Goal: Task Accomplishment & Management: Use online tool/utility

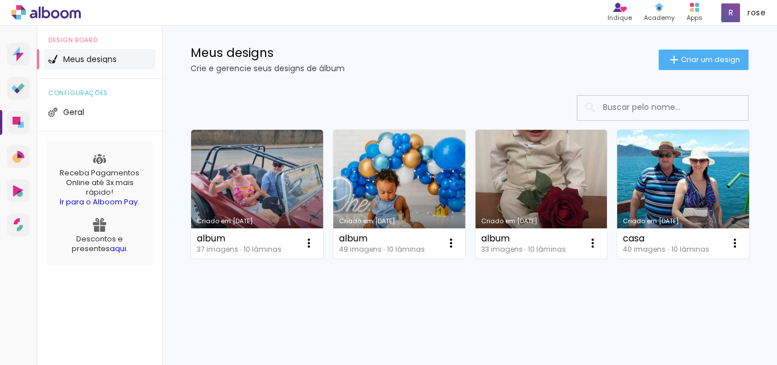
scroll to position [171, 0]
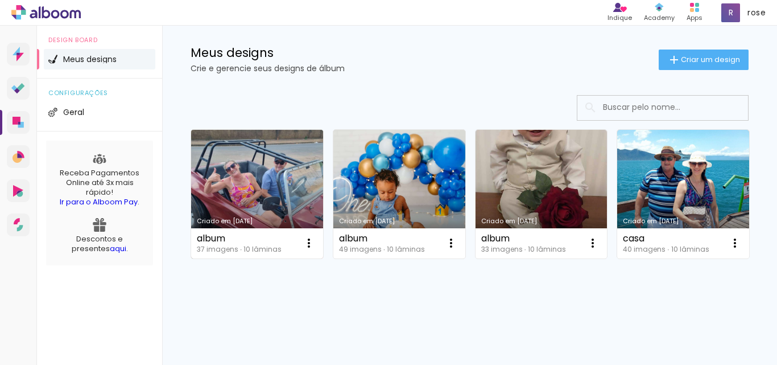
click at [257, 130] on link "Criado em [DATE]" at bounding box center [257, 194] width 132 height 129
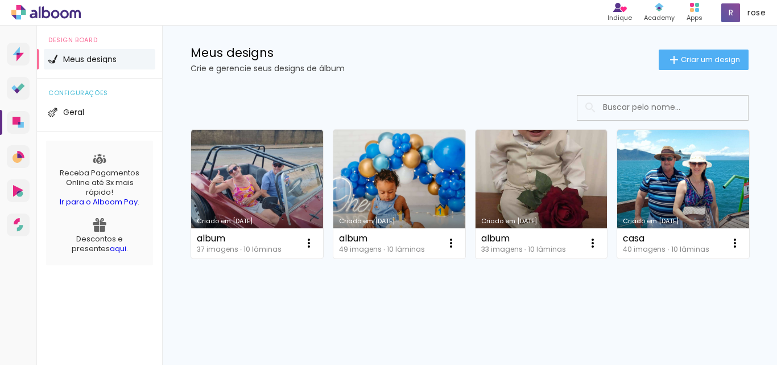
scroll to position [114, 0]
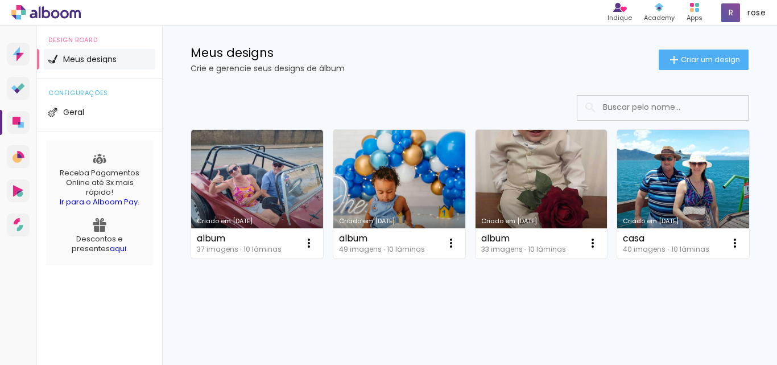
click at [398, 161] on link "Criado em [DATE]" at bounding box center [399, 194] width 132 height 129
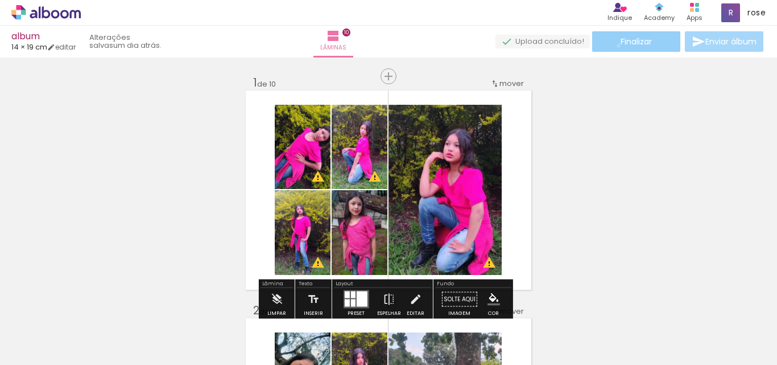
click at [614, 46] on paper-button "Finalizar" at bounding box center [636, 41] width 88 height 20
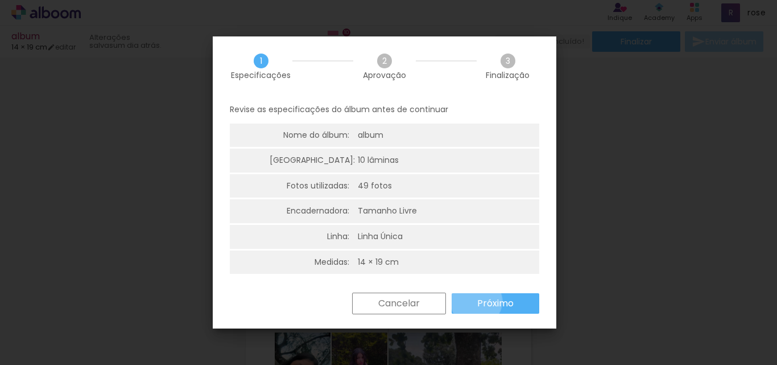
click at [476, 301] on paper-button "Próximo" at bounding box center [496, 303] width 88 height 20
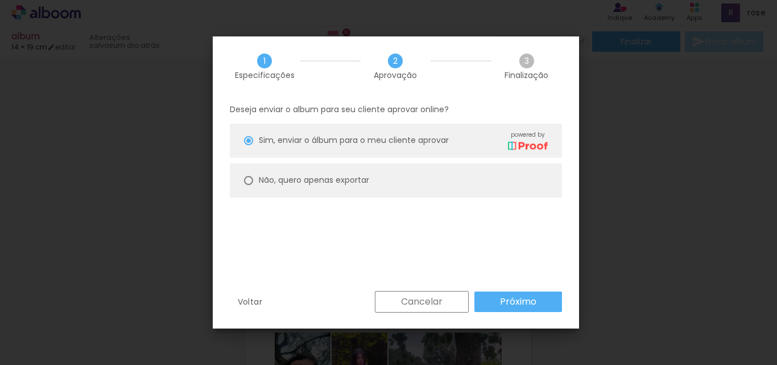
click at [252, 187] on paper-radio-button "Não, quero apenas exportar" at bounding box center [396, 180] width 332 height 34
type paper-radio-button "on"
click at [493, 306] on paper-button "Próximo" at bounding box center [518, 301] width 88 height 20
type input "Alta, 300 DPI"
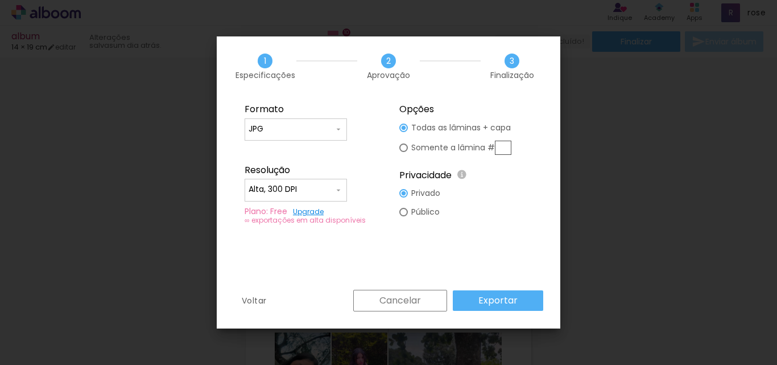
click at [0, 0] on input "JPG" at bounding box center [0, 0] width 0 height 0
click at [0, 0] on paper-item "PDF" at bounding box center [0, 0] width 0 height 0
type input "PDF"
click at [0, 0] on slot "Exportar" at bounding box center [0, 0] width 0 height 0
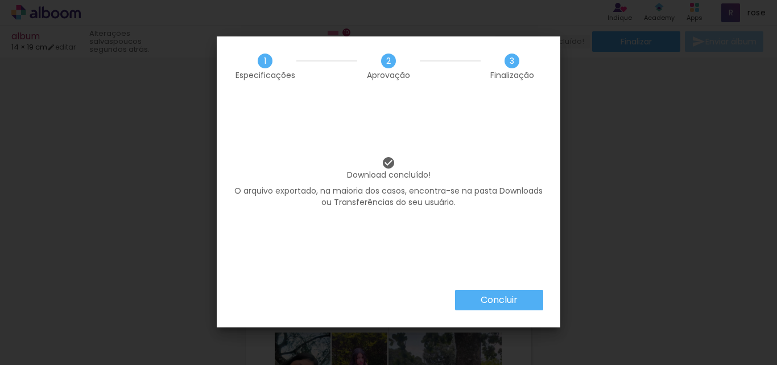
click at [0, 0] on slot "Concluir" at bounding box center [0, 0] width 0 height 0
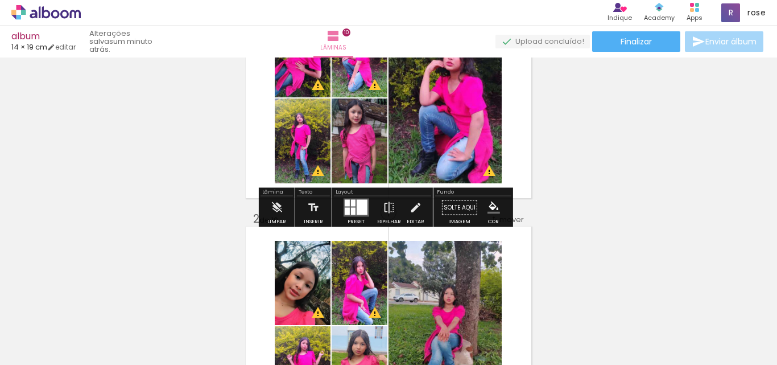
scroll to position [114, 0]
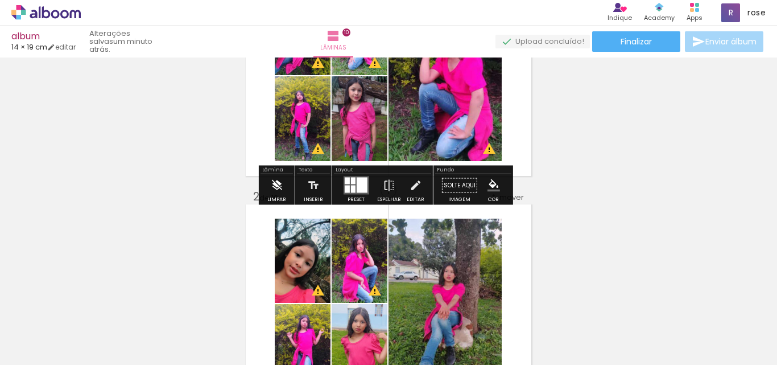
click at [278, 182] on iron-icon at bounding box center [276, 185] width 13 height 23
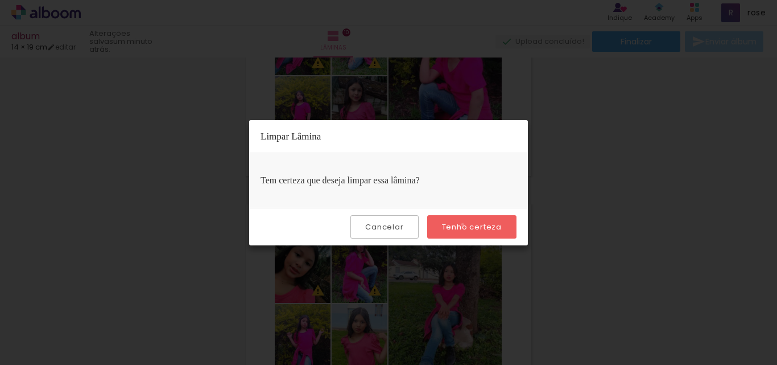
drag, startPoint x: 464, startPoint y: 224, endPoint x: 379, endPoint y: 2, distance: 238.2
click at [0, 0] on slot "Tenho certeza" at bounding box center [0, 0] width 0 height 0
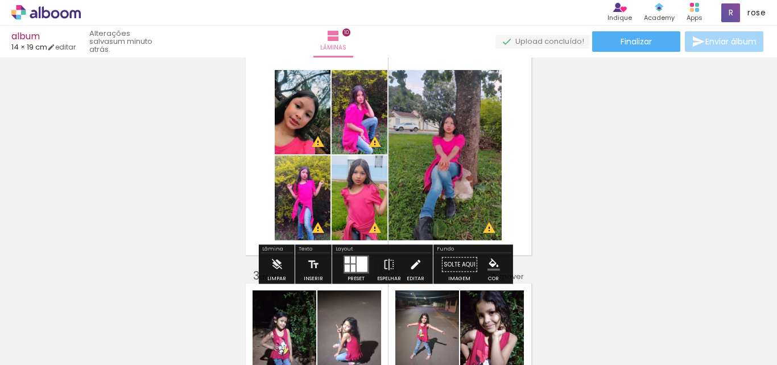
scroll to position [284, 0]
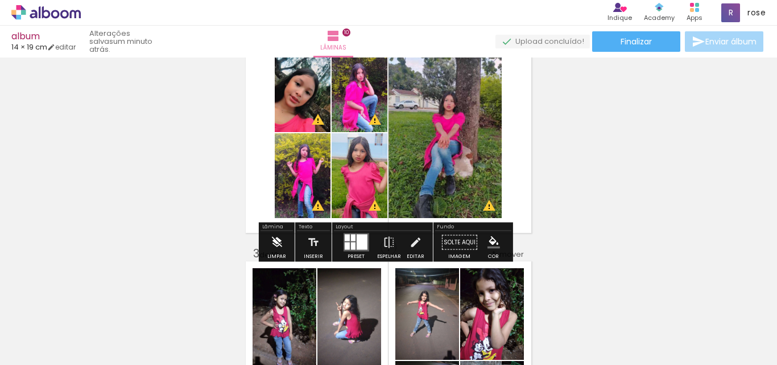
click at [273, 251] on iron-icon at bounding box center [276, 242] width 13 height 23
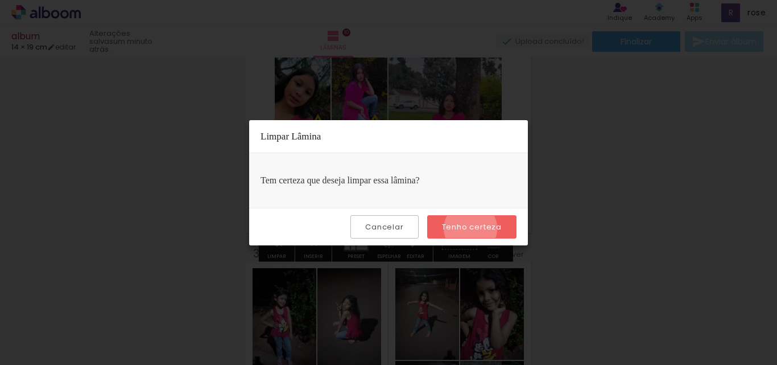
click at [0, 0] on slot "Tenho certeza" at bounding box center [0, 0] width 0 height 0
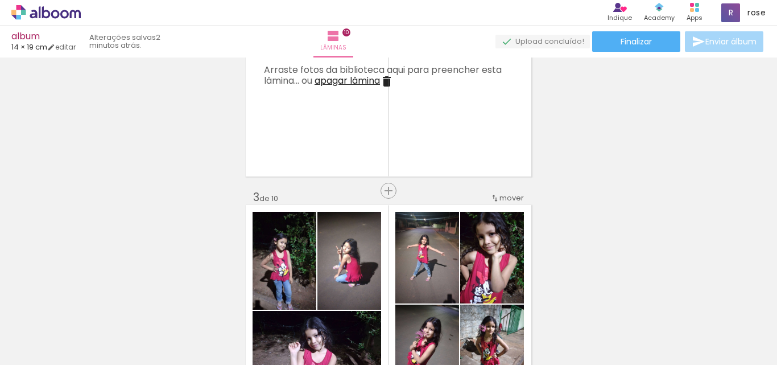
scroll to position [340, 0]
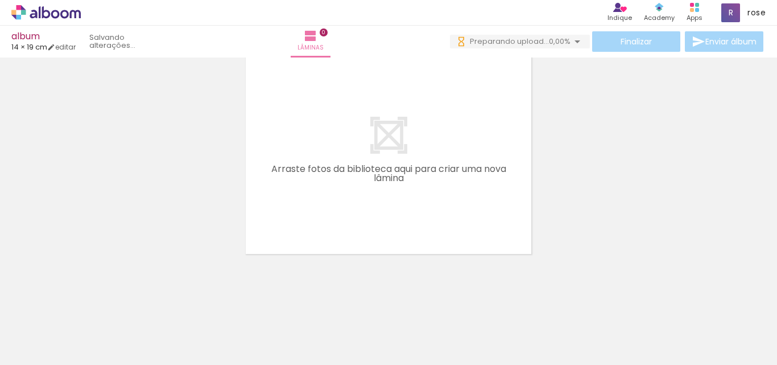
scroll to position [0, 577]
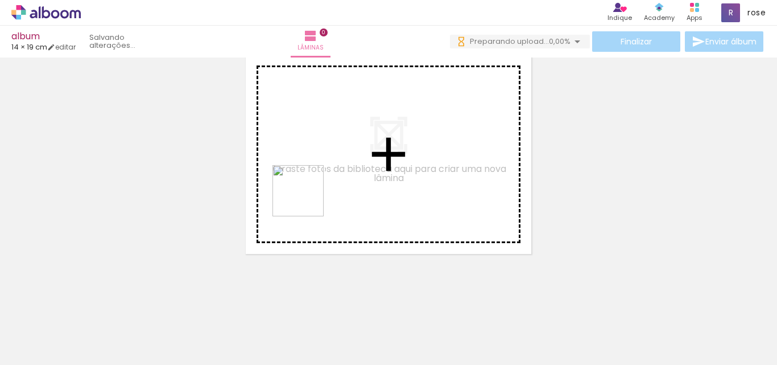
drag, startPoint x: 253, startPoint y: 341, endPoint x: 309, endPoint y: 175, distance: 175.0
click at [309, 175] on quentale-workspace at bounding box center [388, 182] width 777 height 365
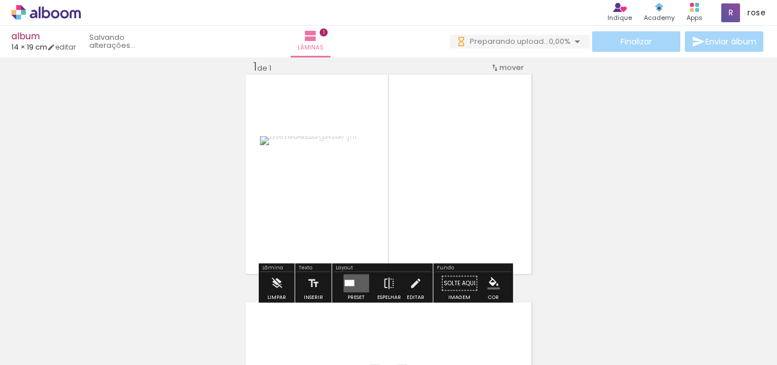
scroll to position [15, 0]
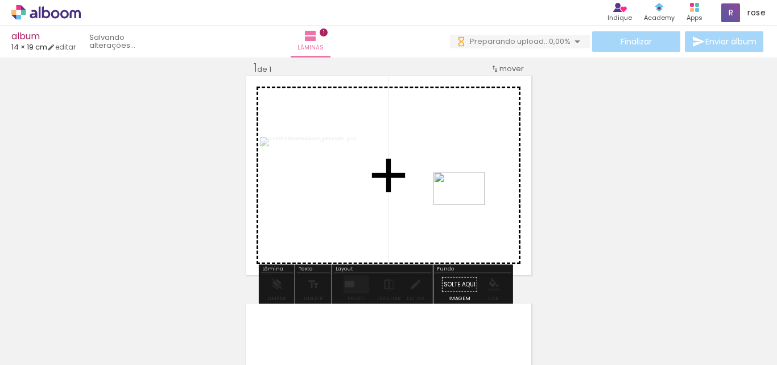
drag, startPoint x: 696, startPoint y: 333, endPoint x: 468, endPoint y: 206, distance: 261.5
click at [468, 206] on quentale-workspace at bounding box center [388, 182] width 777 height 365
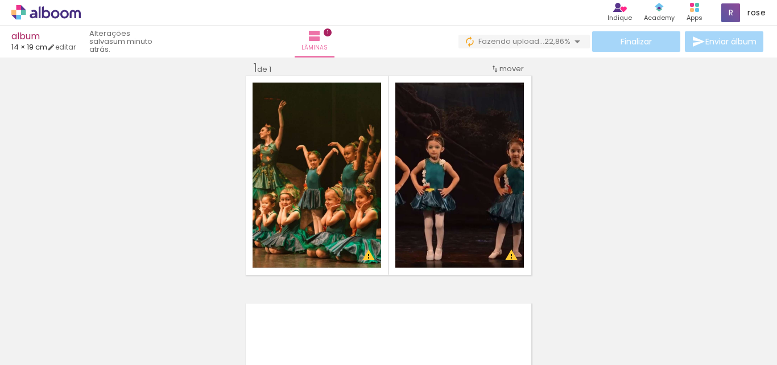
scroll to position [0, 845]
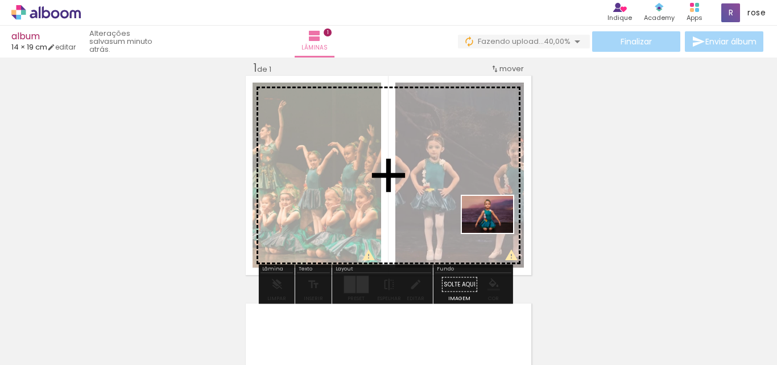
drag, startPoint x: 496, startPoint y: 337, endPoint x: 496, endPoint y: 230, distance: 106.9
click at [496, 230] on quentale-workspace at bounding box center [388, 182] width 777 height 365
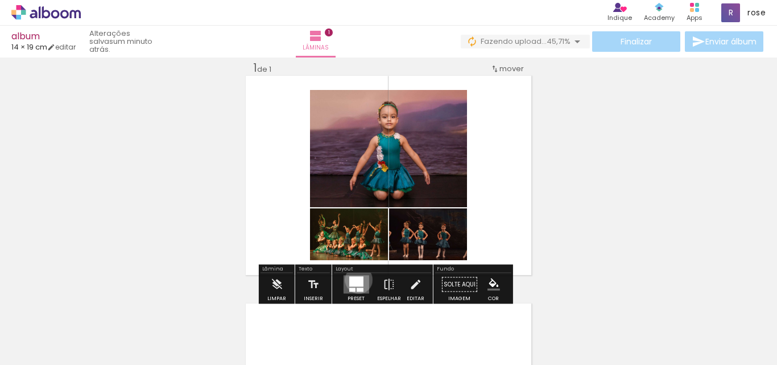
click at [356, 279] on div at bounding box center [356, 281] width 14 height 10
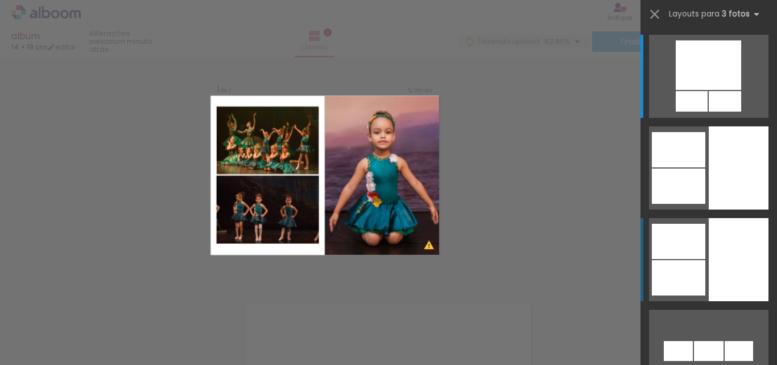
click at [718, 266] on div at bounding box center [739, 259] width 60 height 83
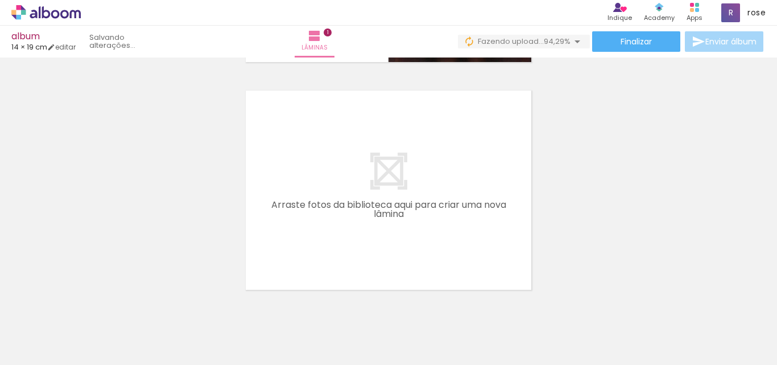
scroll to position [0, 900]
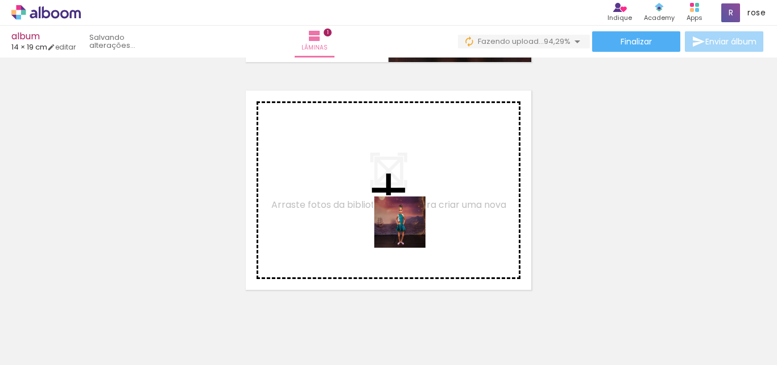
drag, startPoint x: 488, startPoint y: 338, endPoint x: 559, endPoint y: 329, distance: 71.7
click at [378, 222] on quentale-workspace at bounding box center [388, 182] width 777 height 365
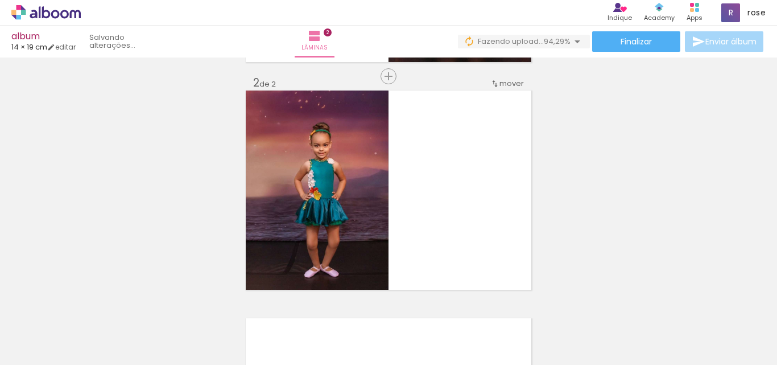
scroll to position [242, 0]
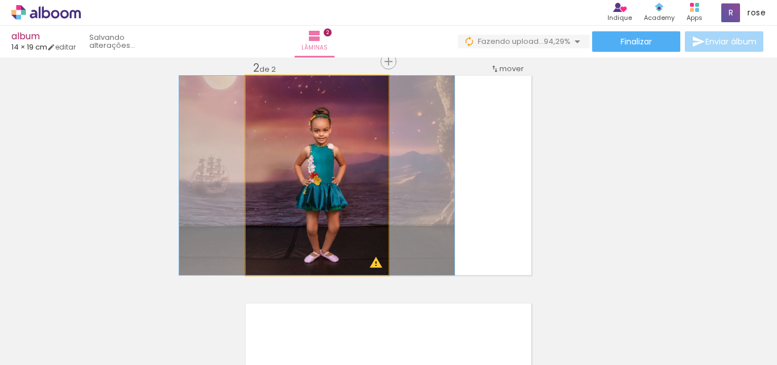
click at [336, 189] on quentale-photo at bounding box center [317, 175] width 143 height 199
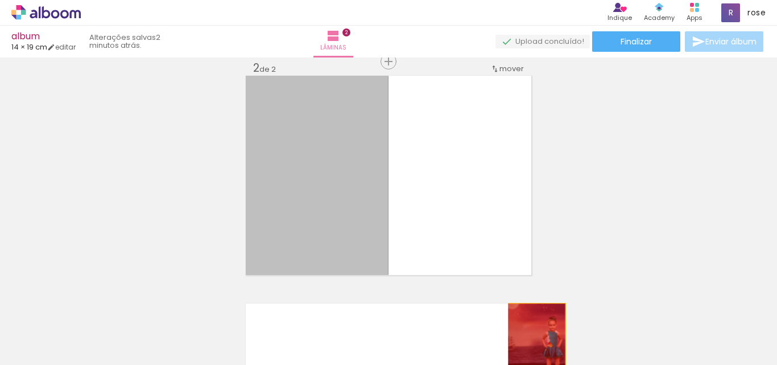
drag, startPoint x: 344, startPoint y: 195, endPoint x: 532, endPoint y: 343, distance: 239.8
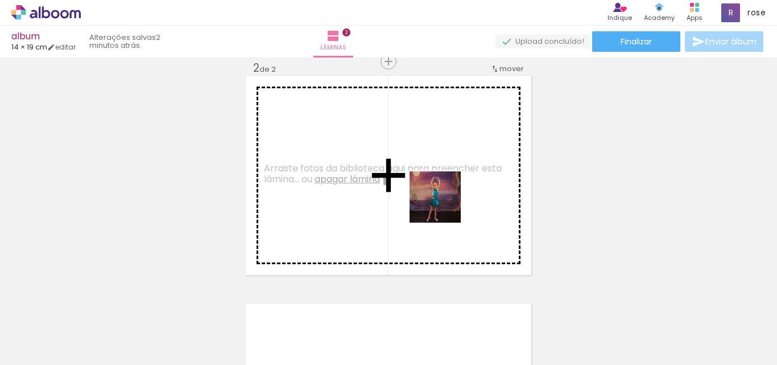
drag, startPoint x: 626, startPoint y: 332, endPoint x: 437, endPoint y: 201, distance: 229.7
click at [437, 201] on quentale-workspace at bounding box center [388, 182] width 777 height 365
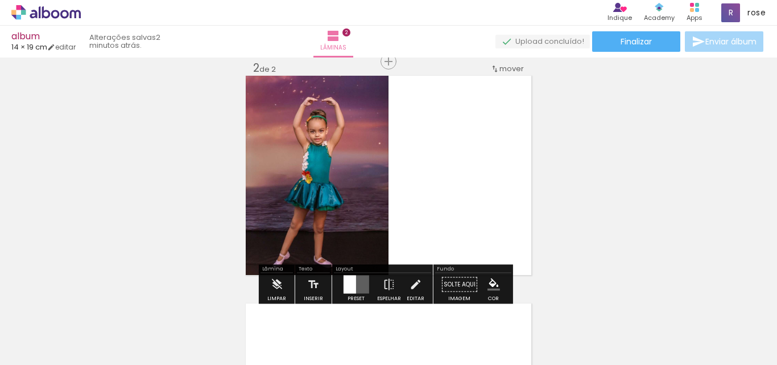
click at [346, 287] on div at bounding box center [349, 284] width 13 height 18
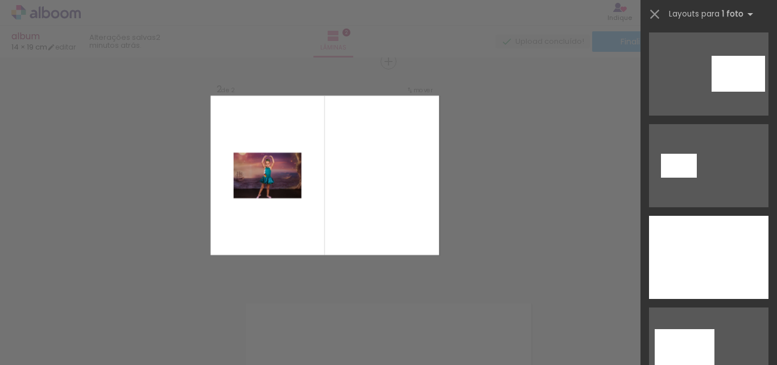
scroll to position [569, 0]
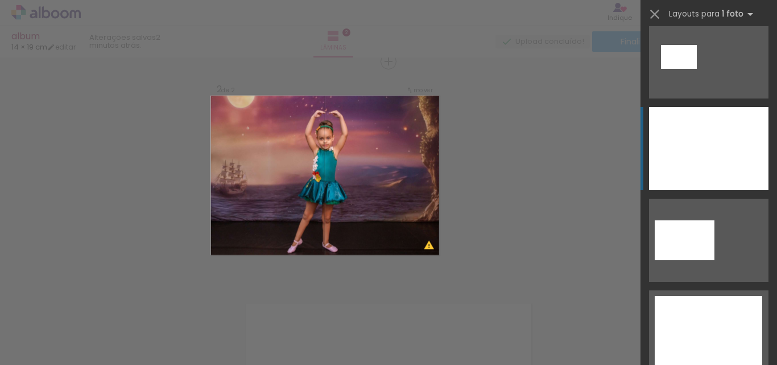
click at [718, 151] on div at bounding box center [708, 148] width 119 height 83
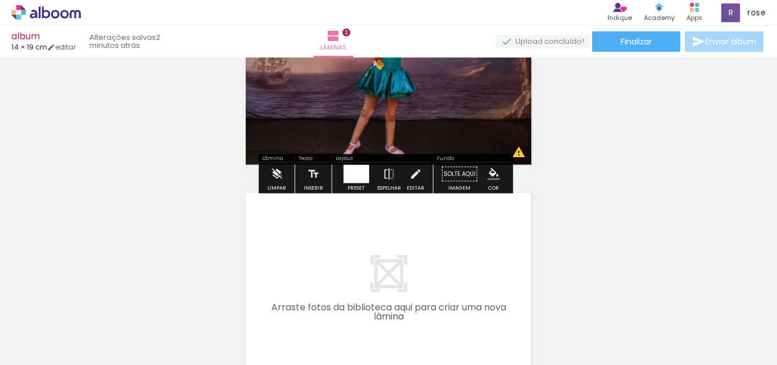
scroll to position [413, 0]
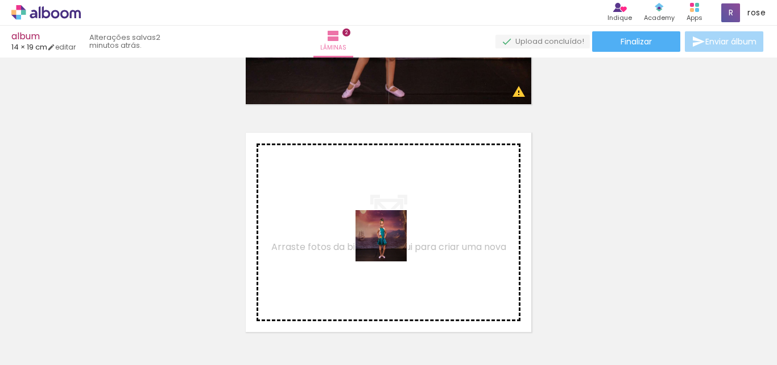
drag, startPoint x: 492, startPoint y: 341, endPoint x: 383, endPoint y: 244, distance: 145.4
click at [383, 244] on quentale-workspace at bounding box center [388, 182] width 777 height 365
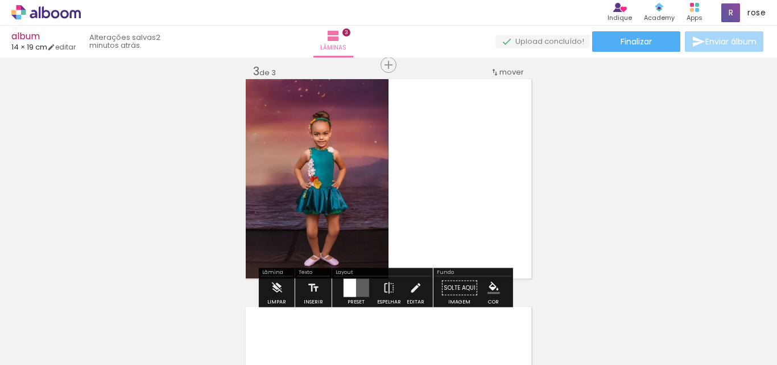
scroll to position [470, 0]
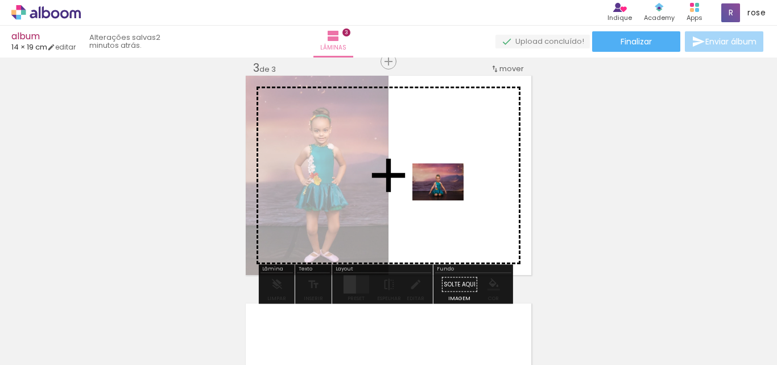
drag, startPoint x: 553, startPoint y: 340, endPoint x: 447, endPoint y: 197, distance: 178.0
click at [447, 197] on quentale-workspace at bounding box center [388, 182] width 777 height 365
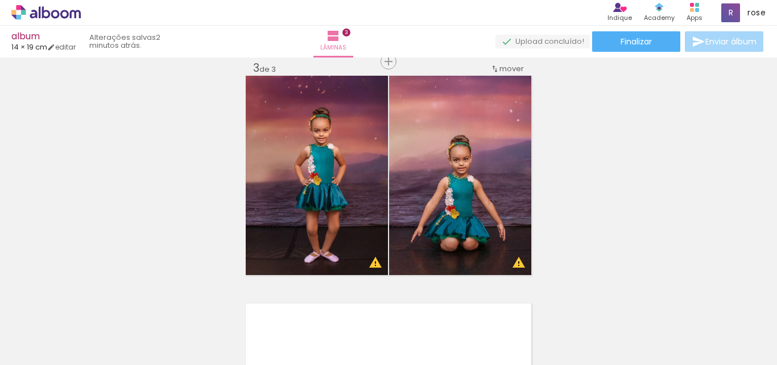
scroll to position [0, 1550]
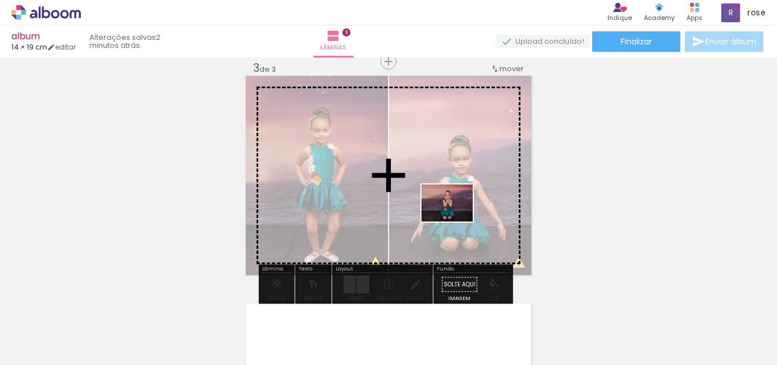
drag, startPoint x: 736, startPoint y: 335, endPoint x: 449, endPoint y: 216, distance: 310.4
click at [449, 216] on quentale-workspace at bounding box center [388, 182] width 777 height 365
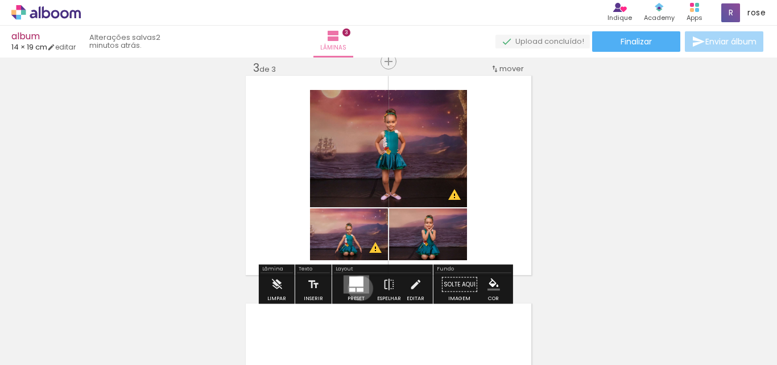
click at [358, 288] on div at bounding box center [359, 290] width 7 height 4
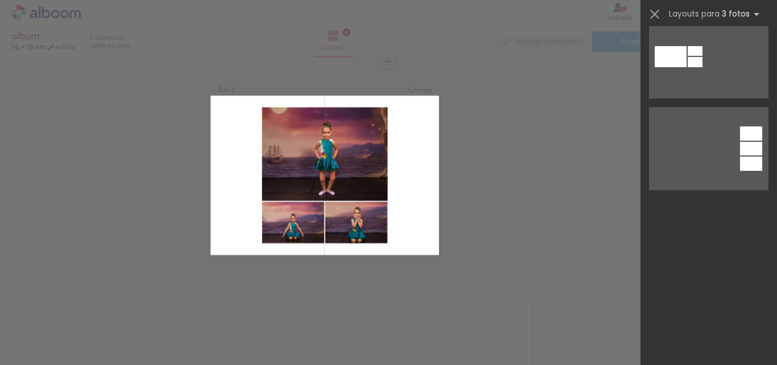
scroll to position [0, 0]
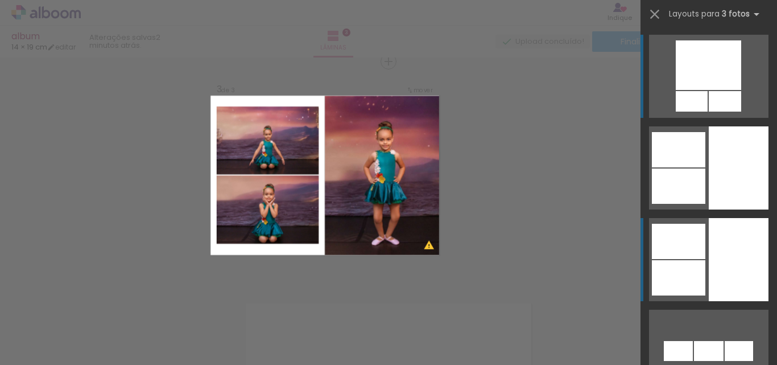
click at [737, 259] on div at bounding box center [739, 259] width 60 height 83
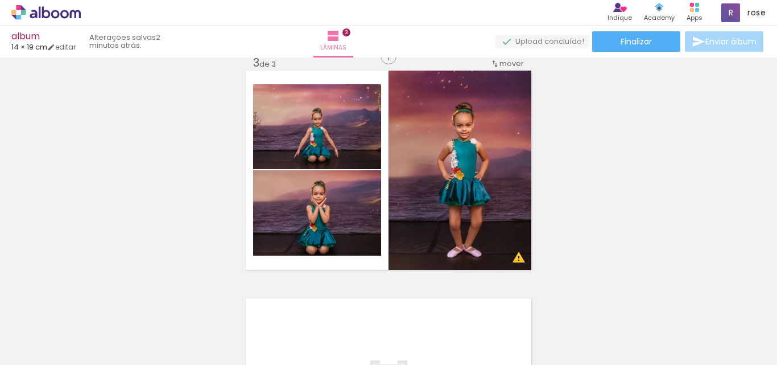
scroll to position [455, 0]
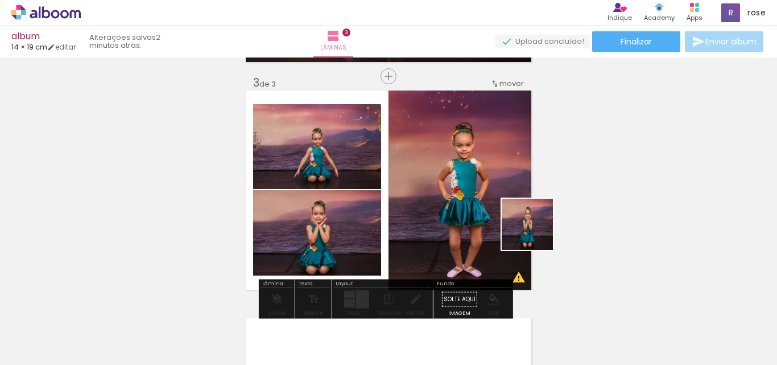
drag, startPoint x: 687, startPoint y: 340, endPoint x: 511, endPoint y: 225, distance: 210.0
click at [507, 225] on quentale-workspace at bounding box center [388, 182] width 777 height 365
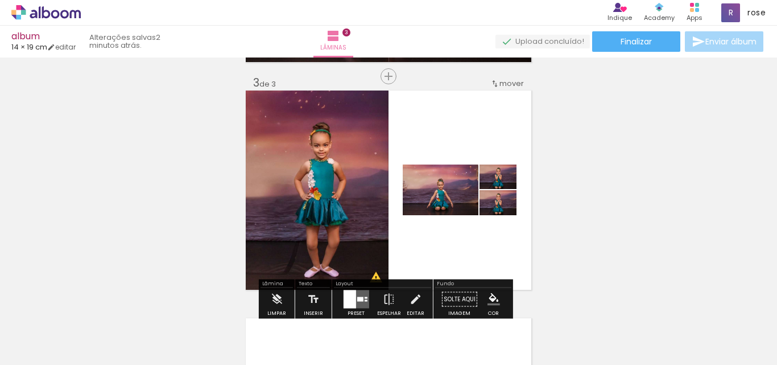
scroll to position [512, 0]
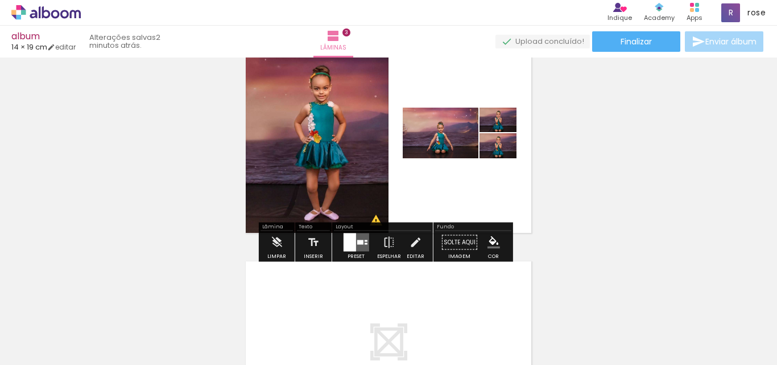
click at [357, 242] on div at bounding box center [360, 242] width 6 height 5
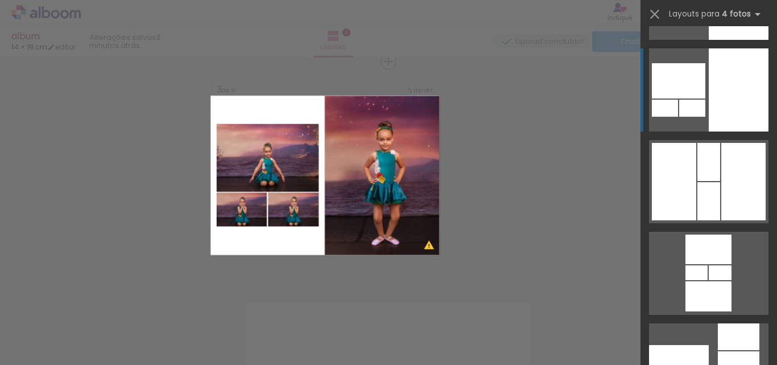
scroll to position [171, 0]
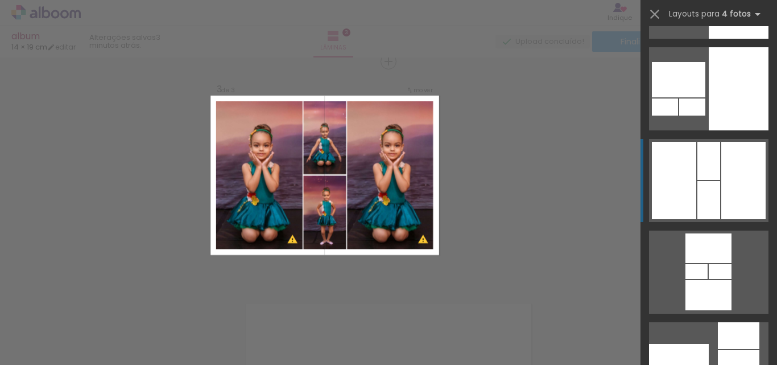
click at [747, 196] on div at bounding box center [743, 180] width 44 height 77
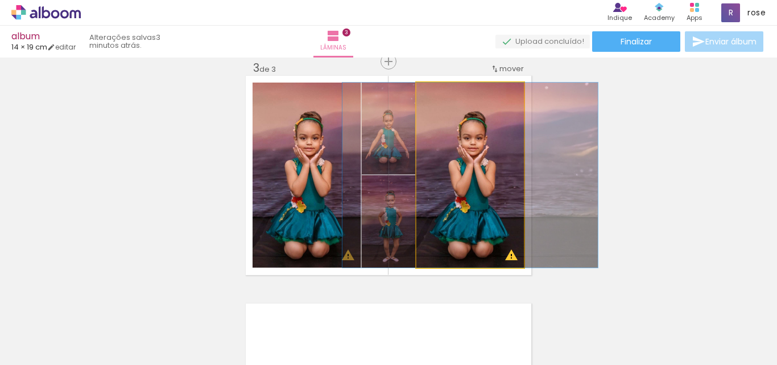
click at [487, 214] on quentale-photo at bounding box center [470, 174] width 108 height 185
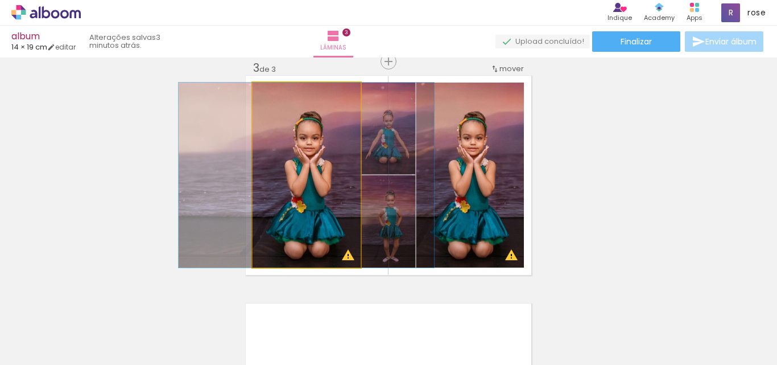
click at [315, 194] on quentale-photo at bounding box center [307, 174] width 108 height 185
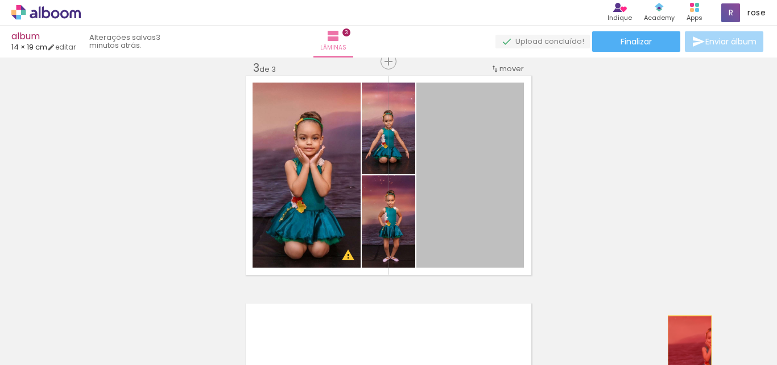
drag, startPoint x: 461, startPoint y: 195, endPoint x: 693, endPoint y: 358, distance: 284.5
click at [693, 358] on quentale-workspace at bounding box center [388, 182] width 777 height 365
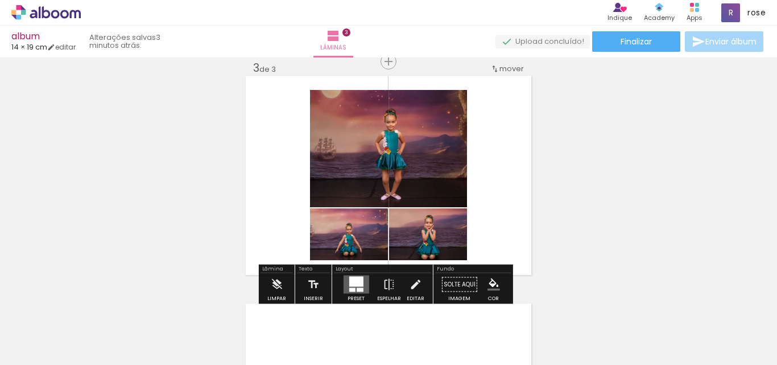
click at [710, 303] on iron-icon at bounding box center [706, 304] width 12 height 12
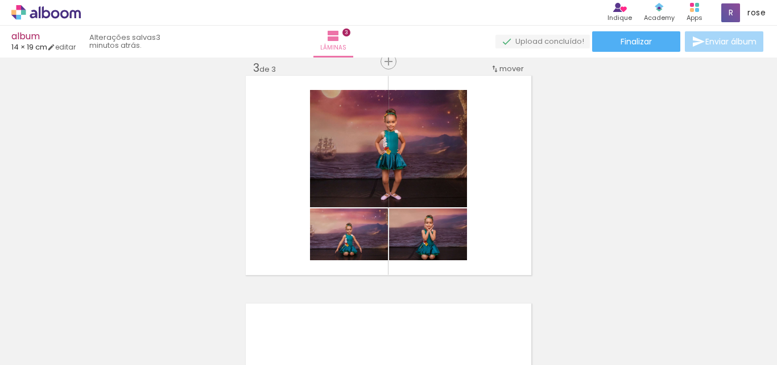
scroll to position [0, 831]
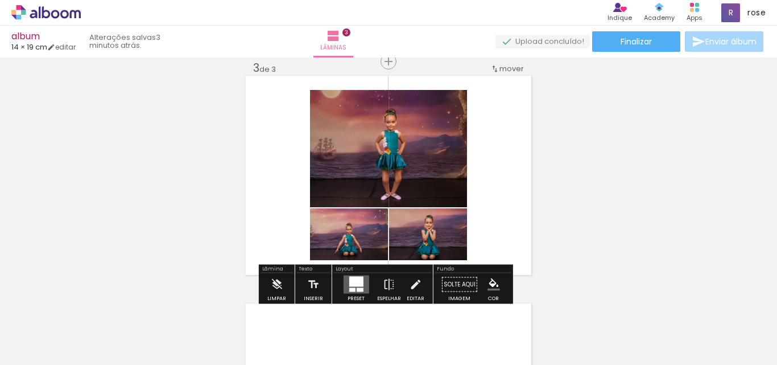
click at [355, 282] on div at bounding box center [356, 281] width 14 height 10
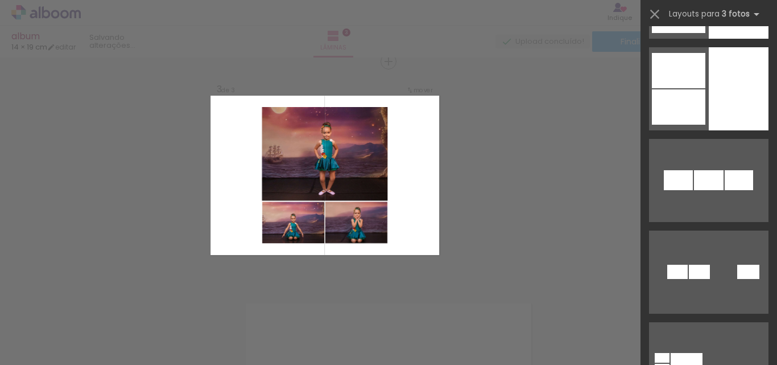
scroll to position [0, 0]
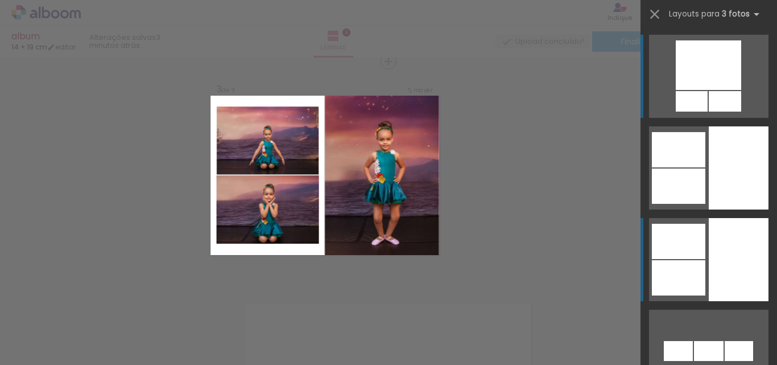
click at [712, 259] on div at bounding box center [739, 259] width 60 height 83
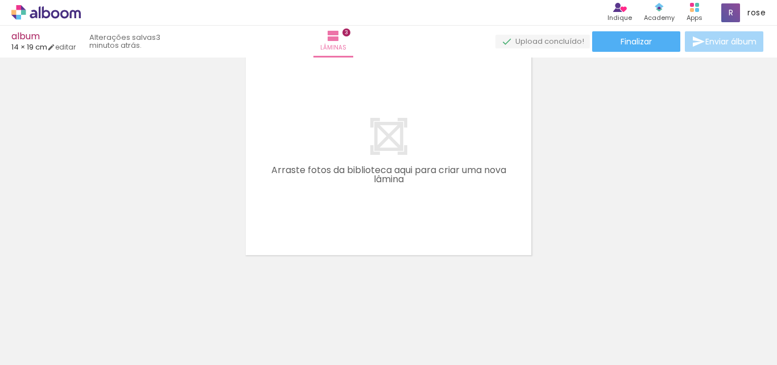
scroll to position [718, 0]
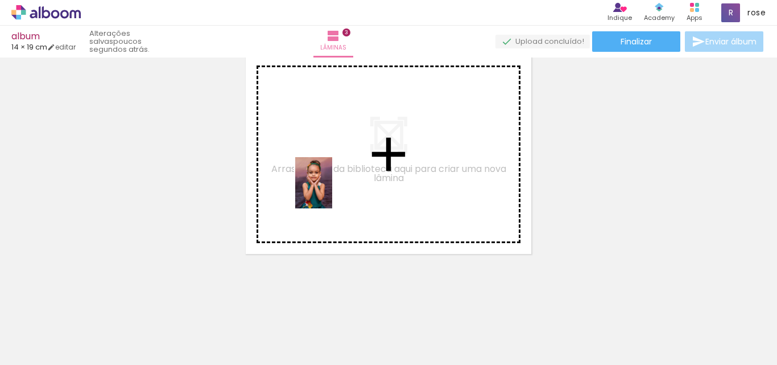
drag, startPoint x: 398, startPoint y: 345, endPoint x: 432, endPoint y: 332, distance: 36.2
click at [329, 191] on quentale-workspace at bounding box center [388, 182] width 777 height 365
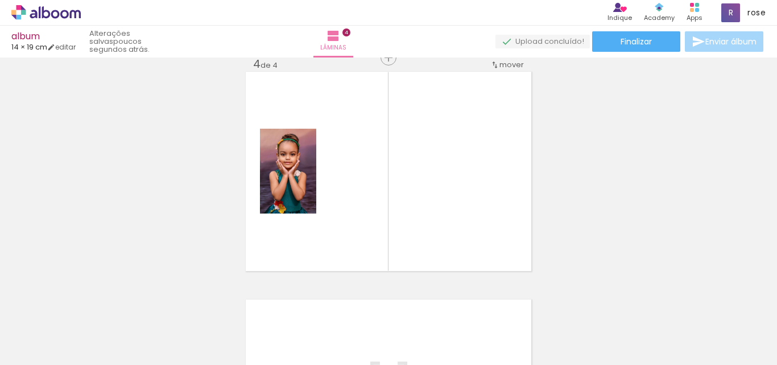
scroll to position [697, 0]
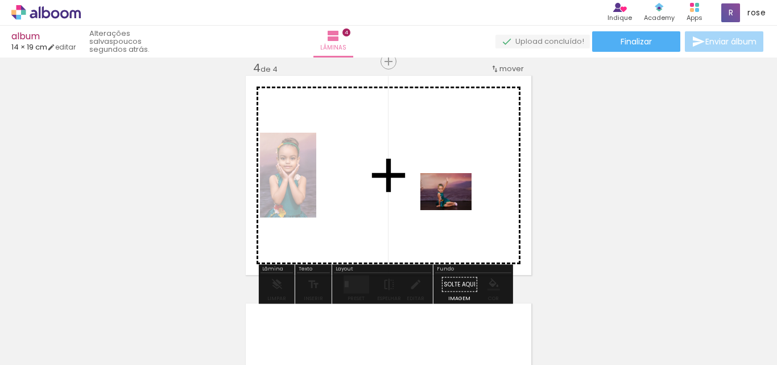
drag, startPoint x: 457, startPoint y: 343, endPoint x: 454, endPoint y: 207, distance: 136.0
click at [454, 207] on quentale-workspace at bounding box center [388, 182] width 777 height 365
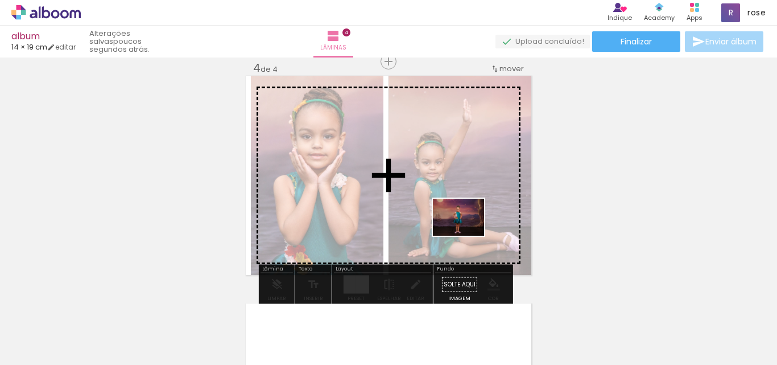
drag, startPoint x: 339, startPoint y: 338, endPoint x: 467, endPoint y: 233, distance: 166.1
click at [467, 233] on quentale-workspace at bounding box center [388, 182] width 777 height 365
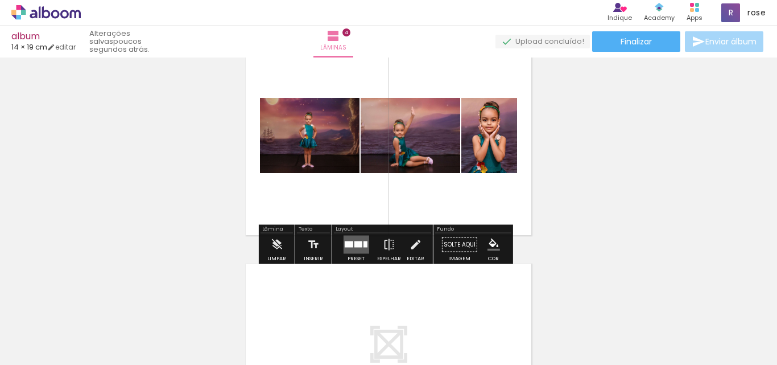
scroll to position [754, 0]
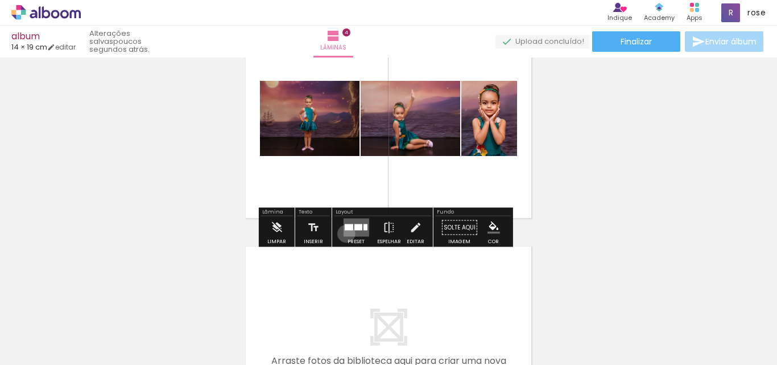
click at [344, 233] on quentale-layouter at bounding box center [356, 227] width 26 height 18
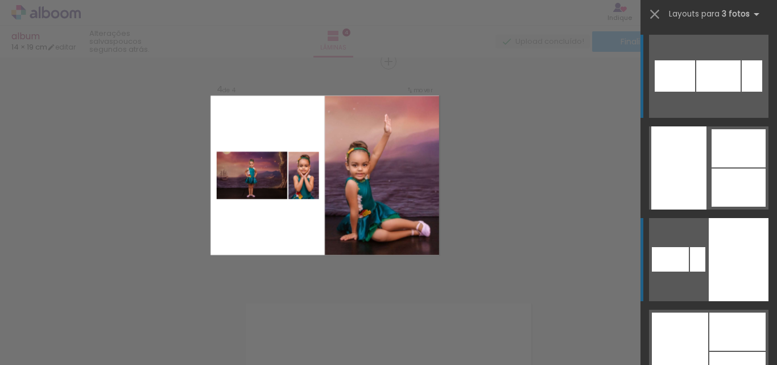
scroll to position [57, 0]
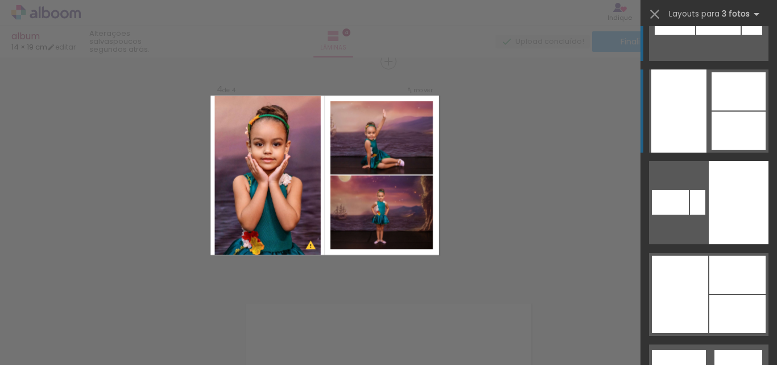
click at [736, 123] on div at bounding box center [739, 130] width 54 height 38
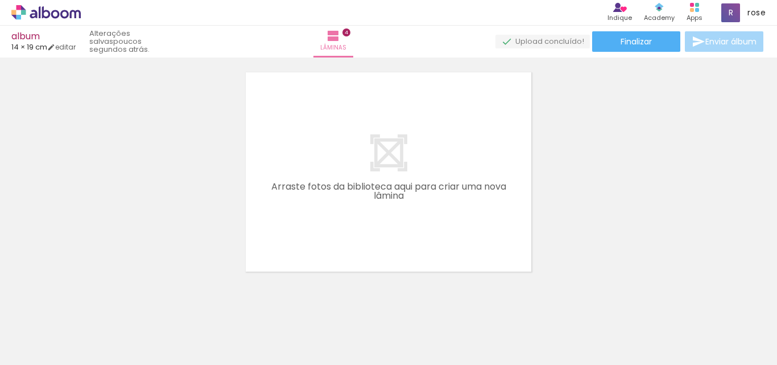
scroll to position [946, 0]
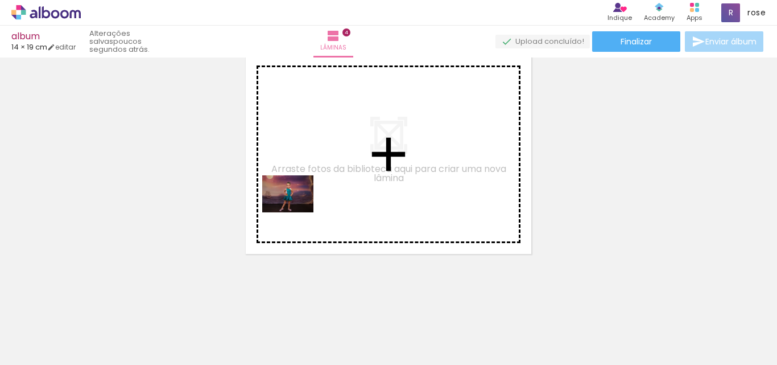
drag, startPoint x: 254, startPoint y: 336, endPoint x: 307, endPoint y: 258, distance: 93.7
click at [300, 189] on quentale-workspace at bounding box center [388, 182] width 777 height 365
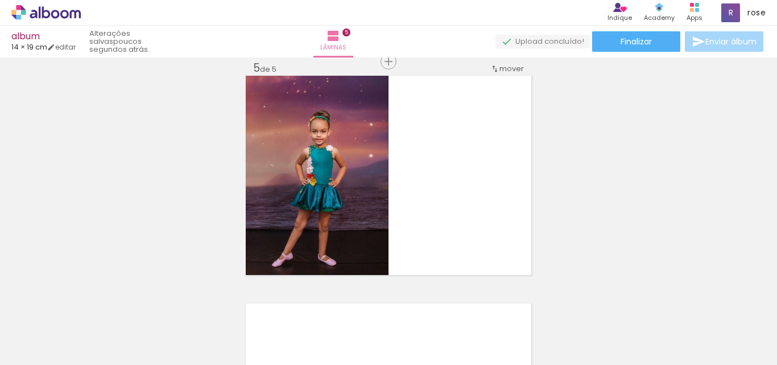
scroll to position [925, 0]
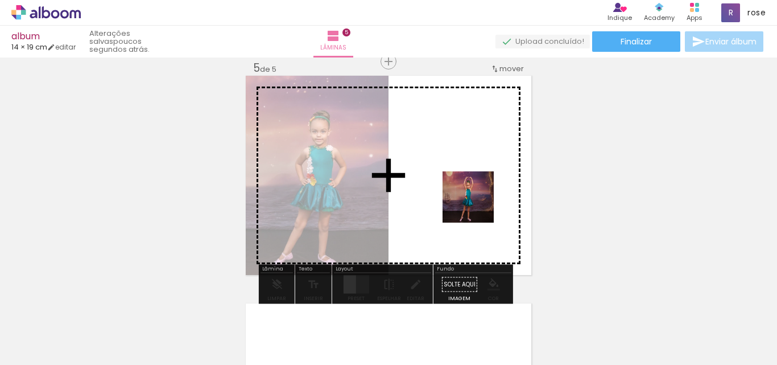
drag, startPoint x: 305, startPoint y: 333, endPoint x: 477, endPoint y: 205, distance: 213.4
click at [477, 205] on quentale-workspace at bounding box center [388, 182] width 777 height 365
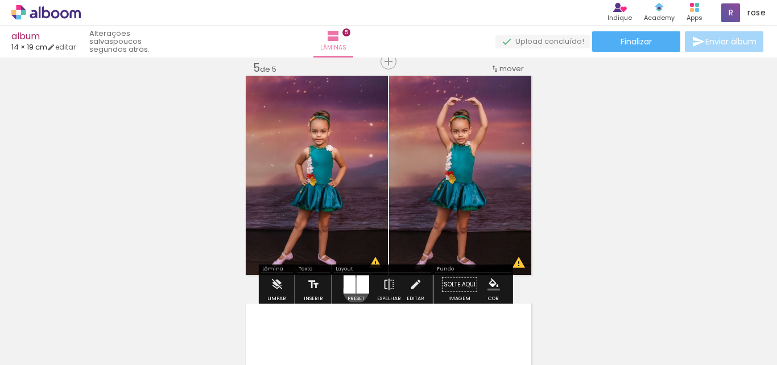
click at [356, 290] on div at bounding box center [362, 284] width 13 height 18
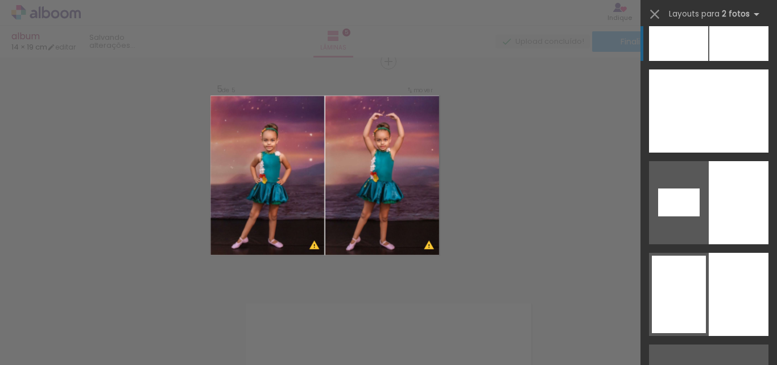
scroll to position [0, 0]
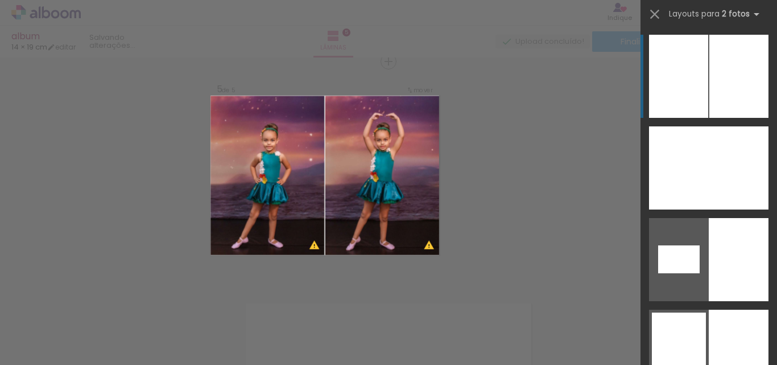
click at [704, 88] on div at bounding box center [678, 76] width 59 height 83
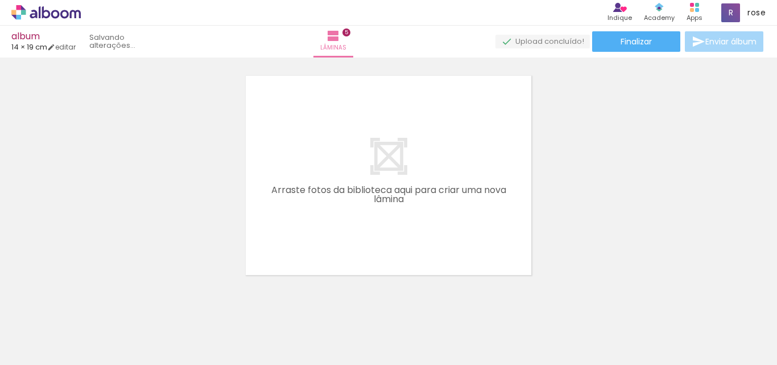
scroll to position [0, 1486]
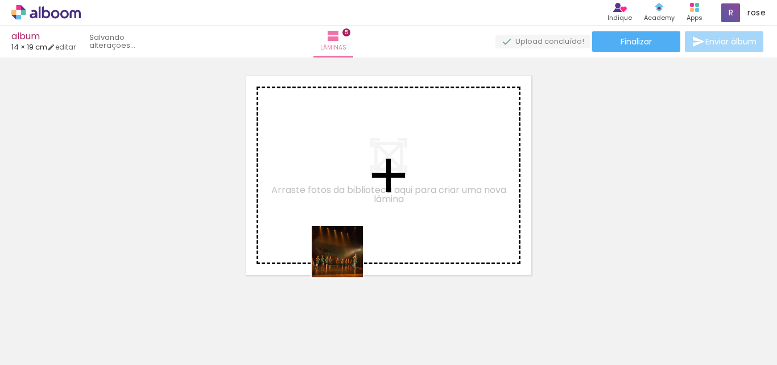
drag, startPoint x: 354, startPoint y: 343, endPoint x: 330, endPoint y: 216, distance: 129.6
click at [330, 216] on quentale-workspace at bounding box center [388, 182] width 777 height 365
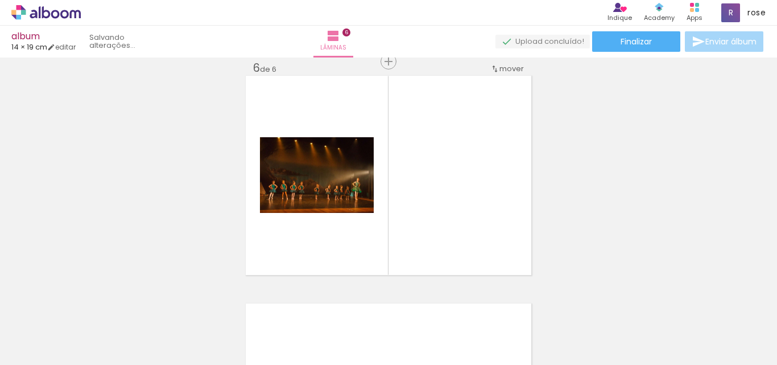
scroll to position [1152, 0]
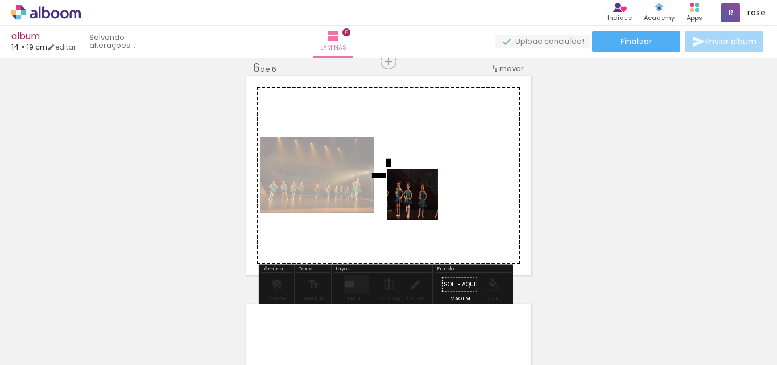
drag, startPoint x: 411, startPoint y: 336, endPoint x: 421, endPoint y: 203, distance: 134.1
click at [421, 203] on quentale-workspace at bounding box center [388, 182] width 777 height 365
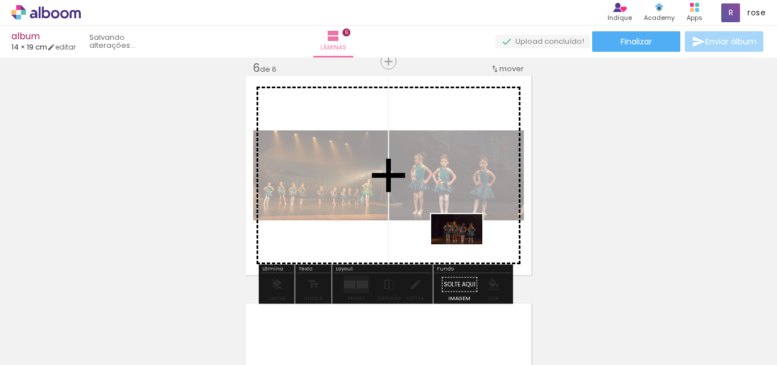
drag, startPoint x: 488, startPoint y: 333, endPoint x: 465, endPoint y: 248, distance: 87.8
click at [465, 248] on quentale-workspace at bounding box center [388, 182] width 777 height 365
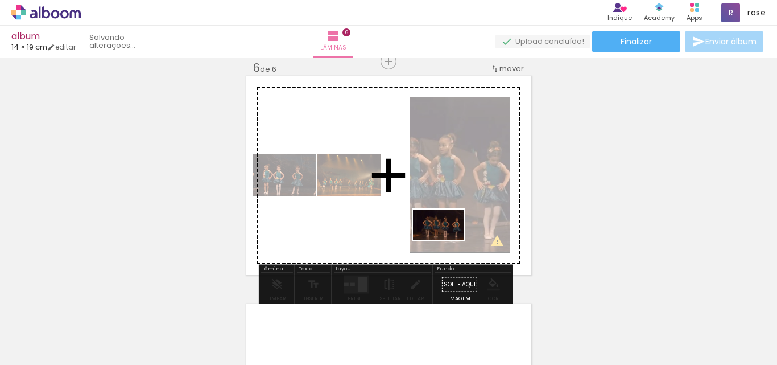
drag, startPoint x: 543, startPoint y: 340, endPoint x: 447, endPoint y: 243, distance: 136.0
click at [447, 243] on quentale-workspace at bounding box center [388, 182] width 777 height 365
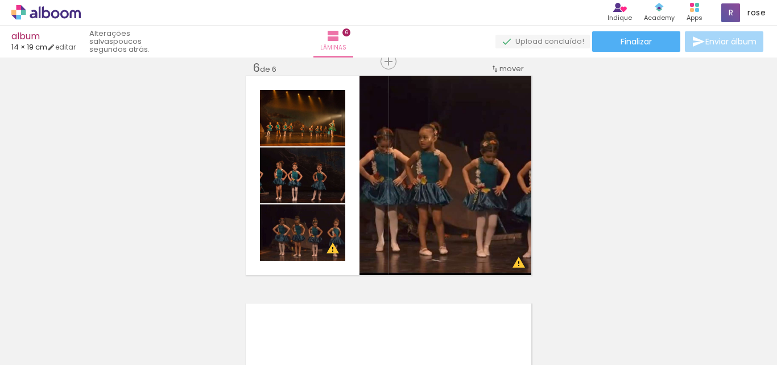
scroll to position [0, 1486]
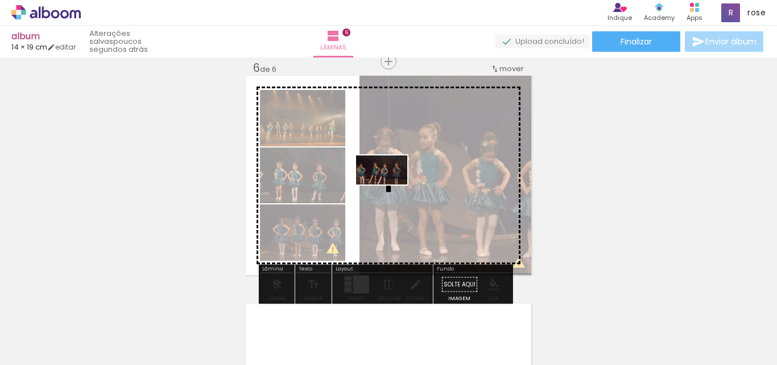
drag, startPoint x: 607, startPoint y: 341, endPoint x: 395, endPoint y: 190, distance: 260.1
click at [391, 190] on quentale-workspace at bounding box center [388, 182] width 777 height 365
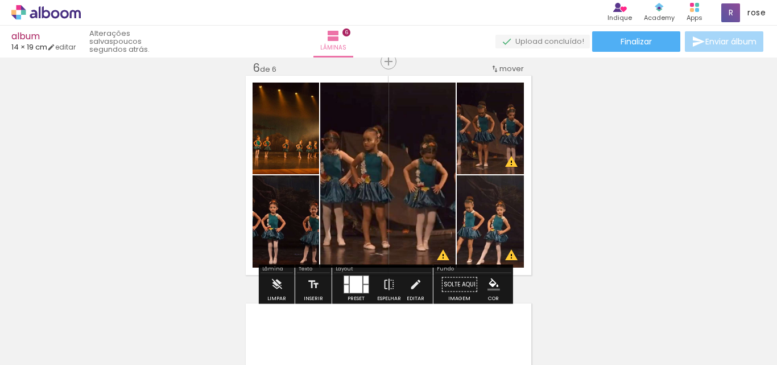
click at [365, 280] on div at bounding box center [365, 280] width 5 height 8
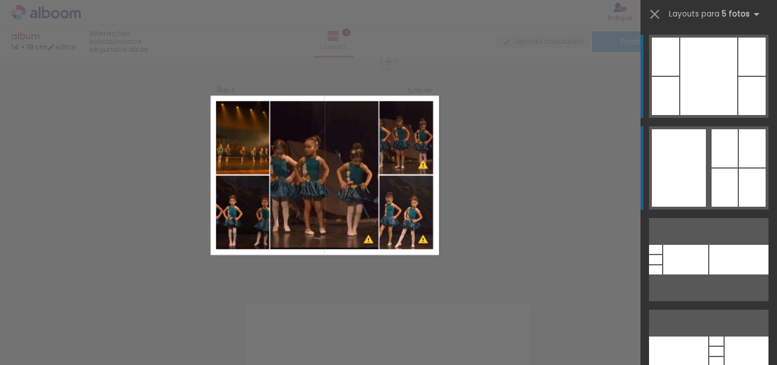
scroll to position [1152, 0]
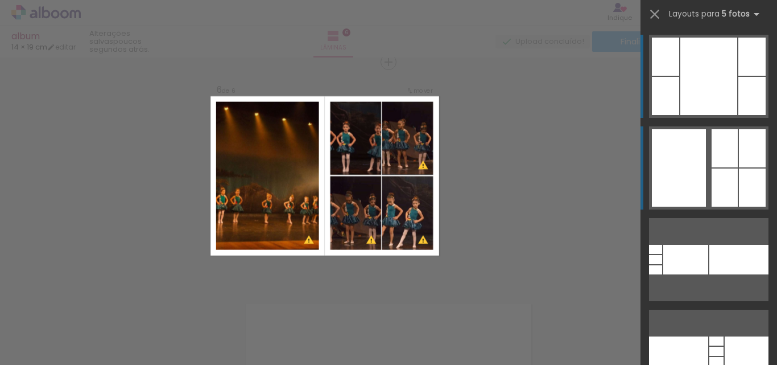
click at [695, 172] on div at bounding box center [679, 167] width 54 height 77
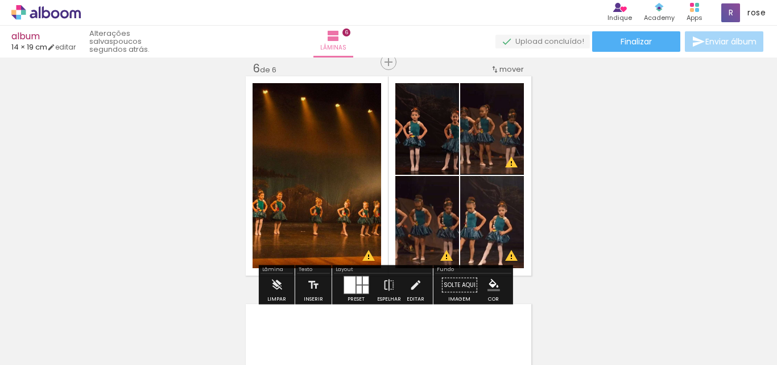
click at [412, 212] on paper-button "P&B" at bounding box center [409, 205] width 17 height 17
click at [411, 218] on quentale-photo at bounding box center [427, 222] width 64 height 92
click at [0, 0] on slot "P&B" at bounding box center [0, 0] width 0 height 0
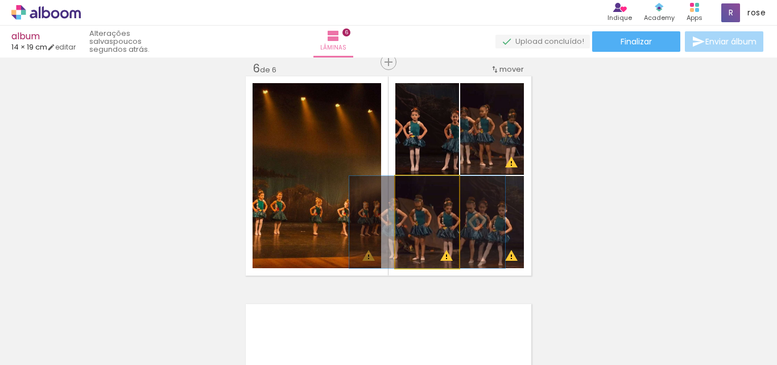
click at [416, 241] on quentale-photo at bounding box center [427, 222] width 64 height 92
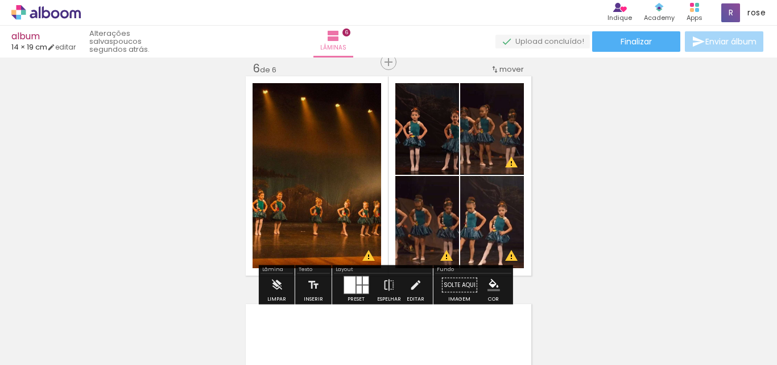
click at [363, 290] on div at bounding box center [365, 290] width 6 height 8
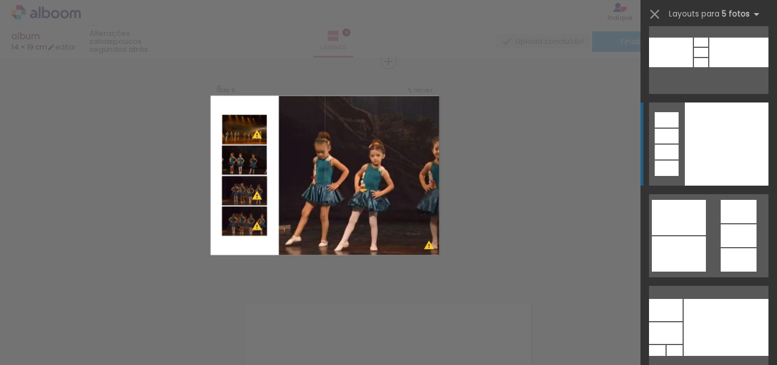
scroll to position [547, 0]
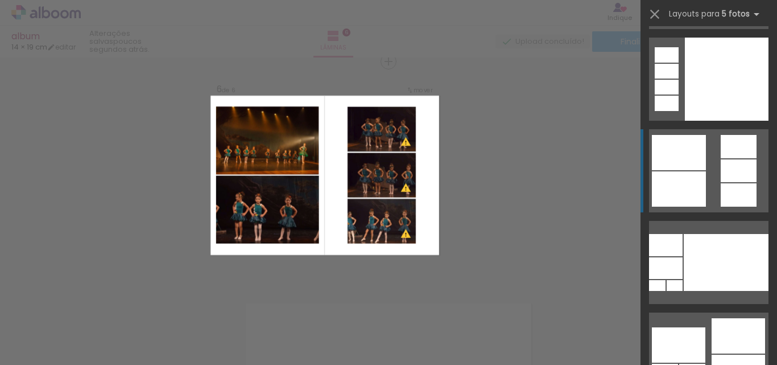
click at [730, 185] on div at bounding box center [739, 194] width 36 height 23
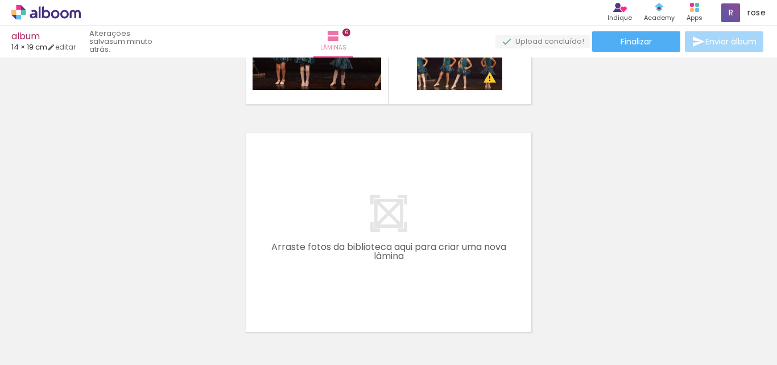
scroll to position [0, 279]
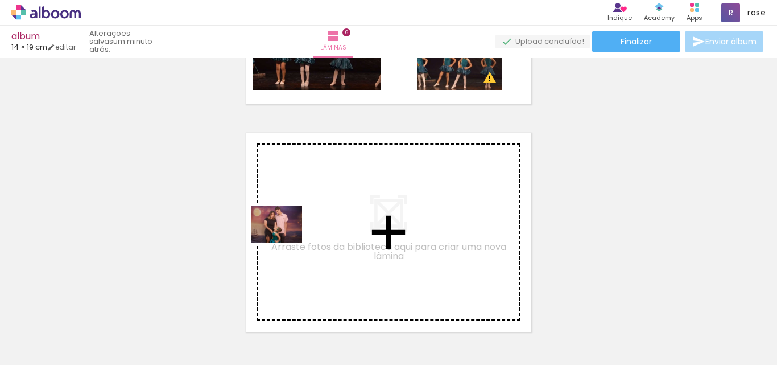
drag, startPoint x: 218, startPoint y: 339, endPoint x: 285, endPoint y: 240, distance: 119.6
click at [285, 240] on quentale-workspace at bounding box center [388, 182] width 777 height 365
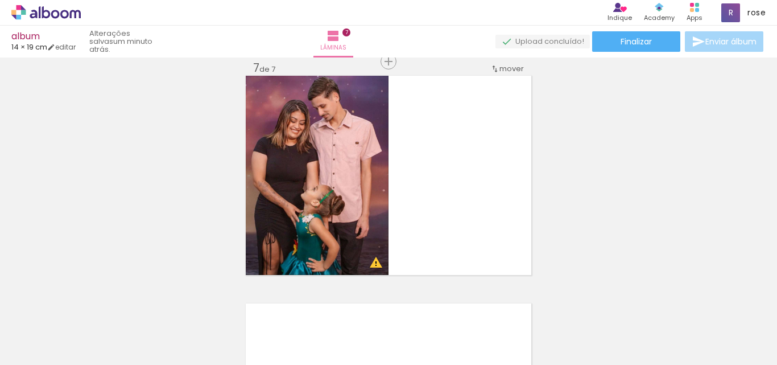
scroll to position [0, 1486]
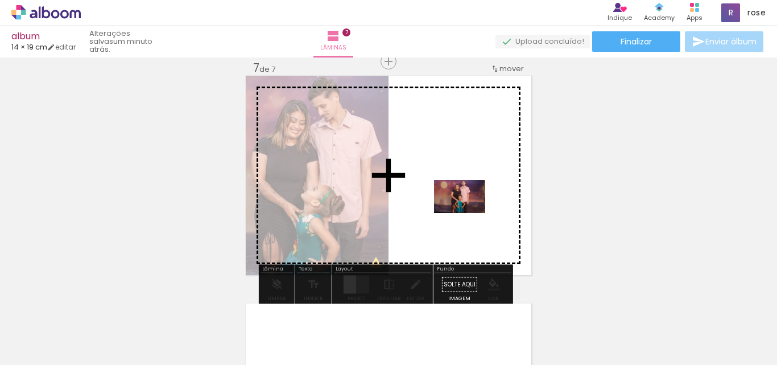
drag, startPoint x: 669, startPoint y: 342, endPoint x: 468, endPoint y: 214, distance: 238.4
click at [468, 214] on quentale-workspace at bounding box center [388, 182] width 777 height 365
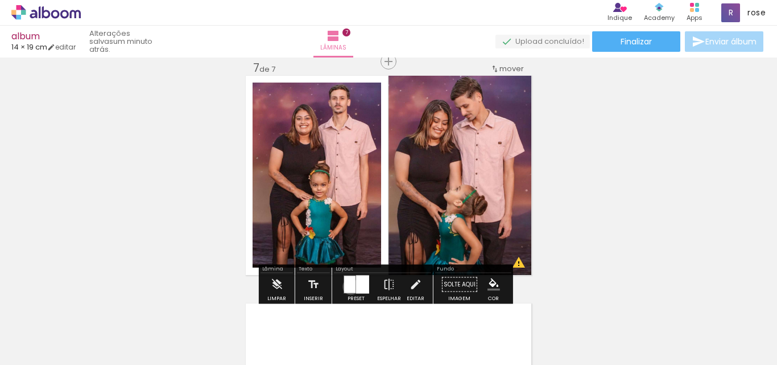
click at [348, 286] on div at bounding box center [349, 284] width 11 height 17
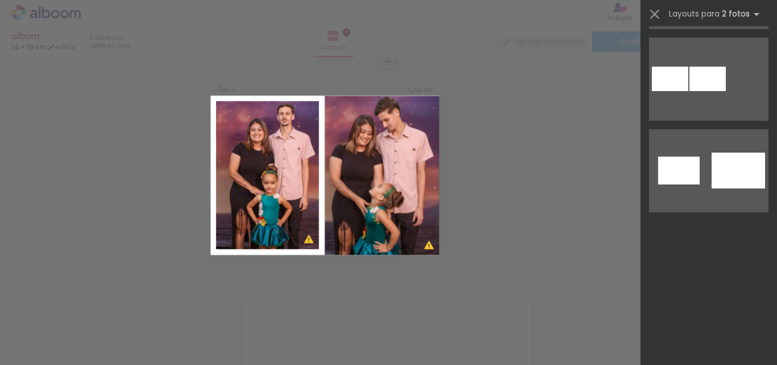
scroll to position [0, 0]
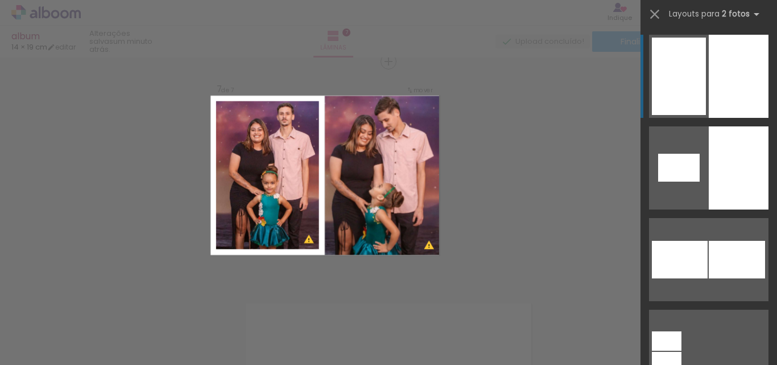
click at [732, 68] on div at bounding box center [739, 76] width 60 height 83
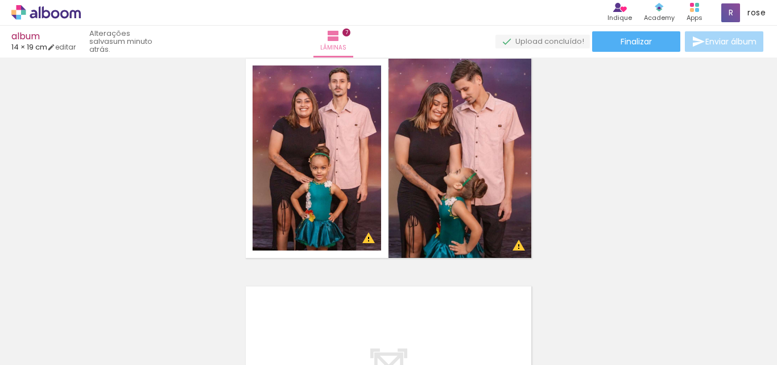
scroll to position [1437, 0]
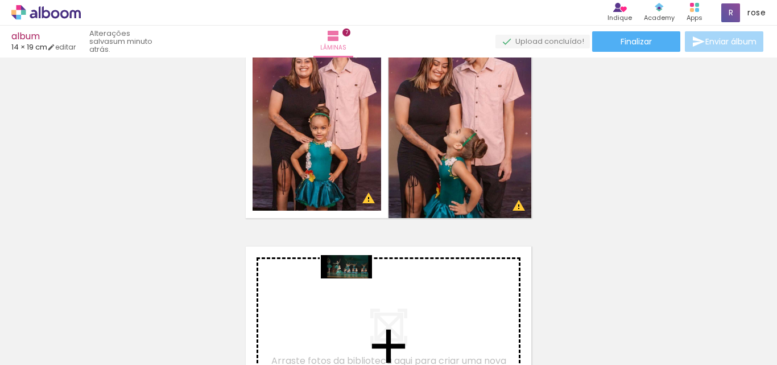
drag, startPoint x: 348, startPoint y: 337, endPoint x: 355, endPoint y: 289, distance: 48.8
click at [355, 289] on quentale-workspace at bounding box center [388, 182] width 777 height 365
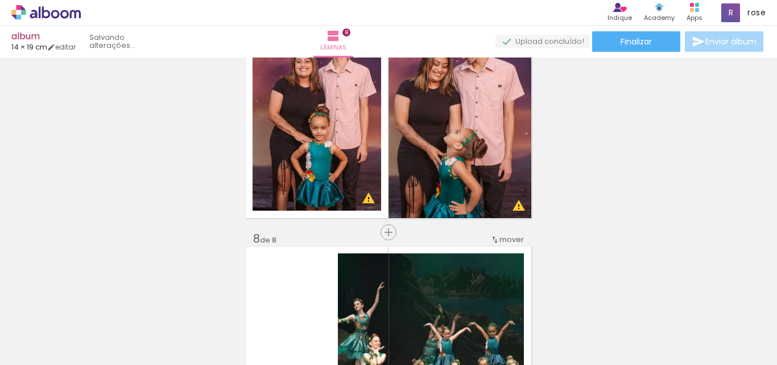
scroll to position [1643, 0]
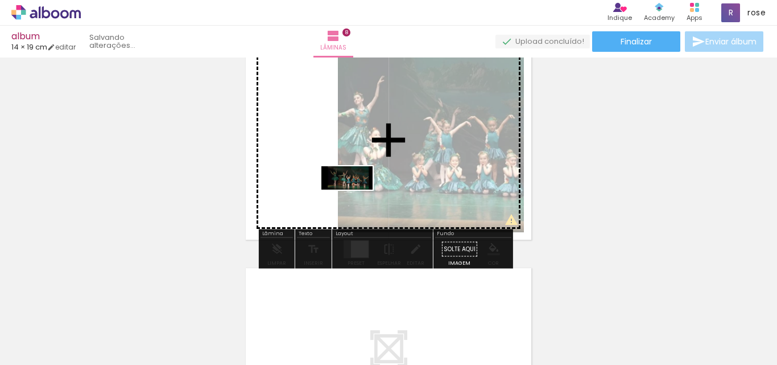
drag, startPoint x: 404, startPoint y: 333, endPoint x: 356, endPoint y: 200, distance: 141.3
click at [356, 200] on quentale-workspace at bounding box center [388, 182] width 777 height 365
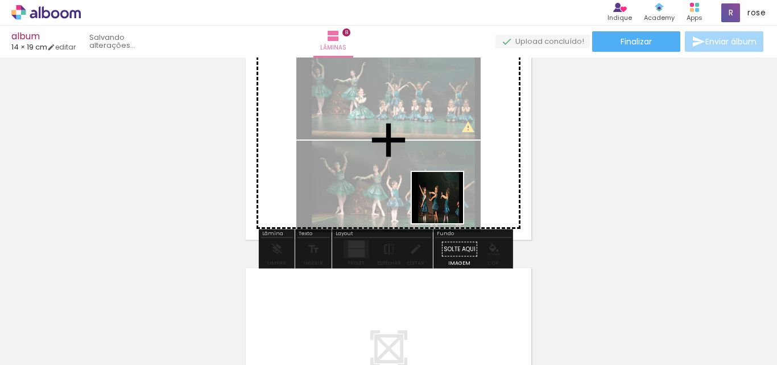
drag, startPoint x: 471, startPoint y: 334, endPoint x: 446, endPoint y: 206, distance: 131.0
click at [446, 206] on quentale-workspace at bounding box center [388, 182] width 777 height 365
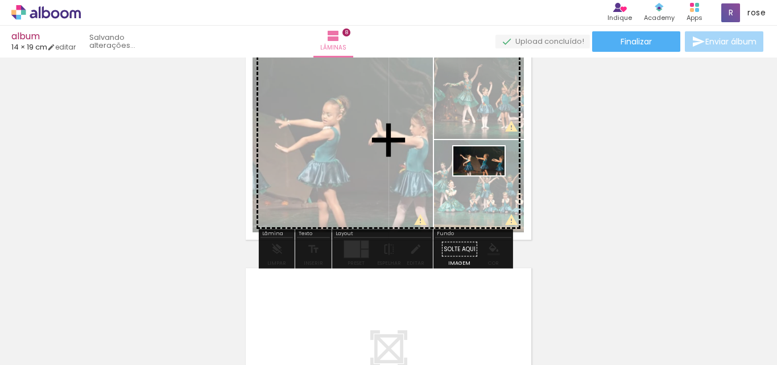
drag, startPoint x: 538, startPoint y: 334, endPoint x: 487, endPoint y: 180, distance: 162.3
click at [487, 180] on quentale-workspace at bounding box center [388, 182] width 777 height 365
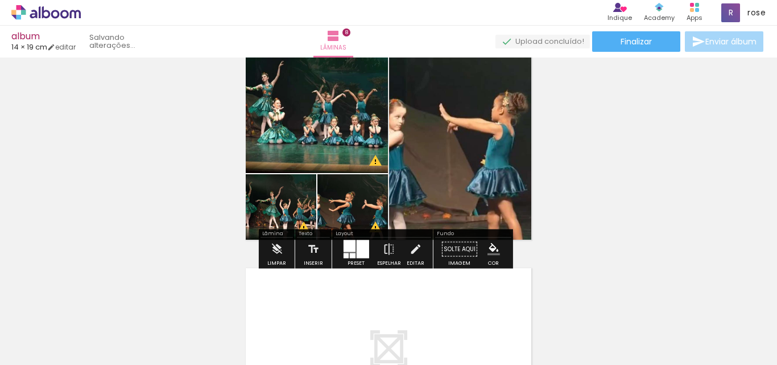
click at [356, 251] on div at bounding box center [362, 249] width 13 height 18
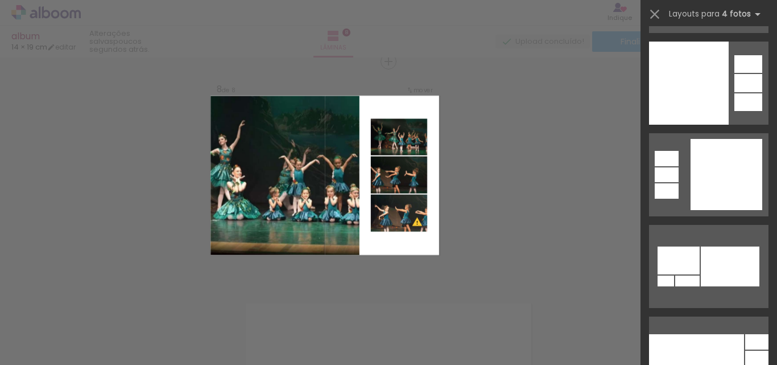
scroll to position [2261, 0]
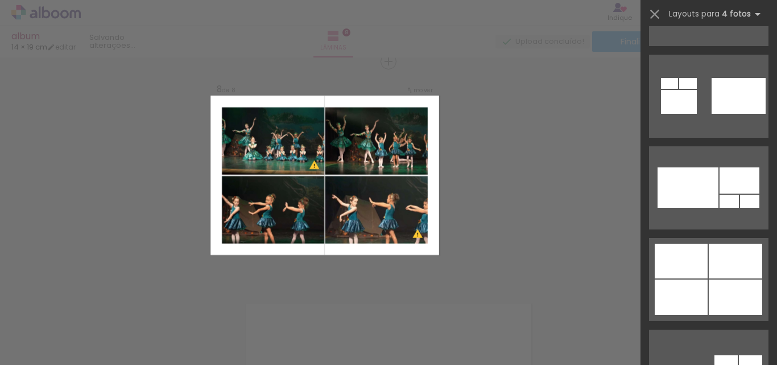
scroll to position [4323, 0]
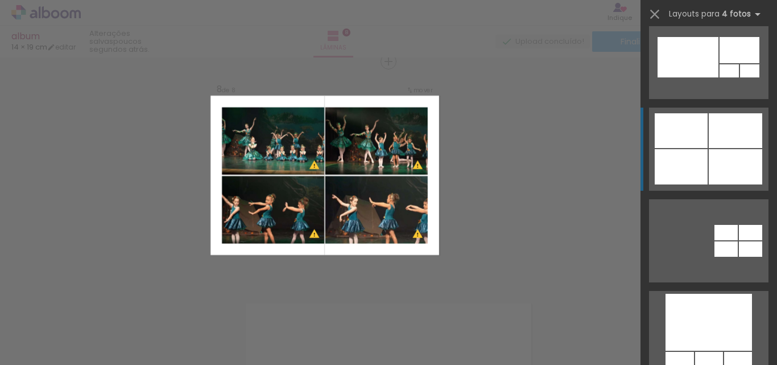
click at [726, 168] on div at bounding box center [735, 166] width 53 height 35
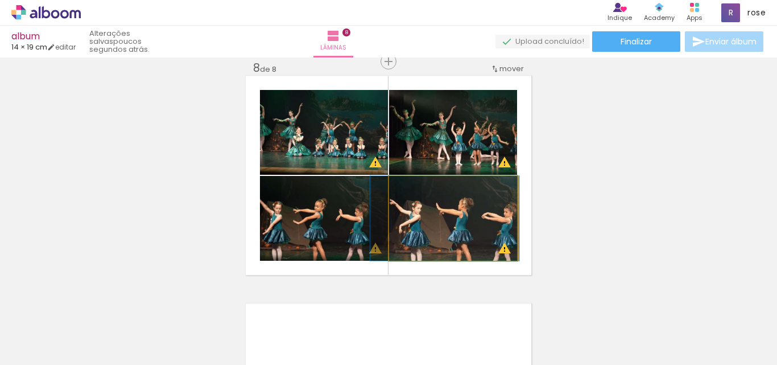
drag, startPoint x: 423, startPoint y: 212, endPoint x: 415, endPoint y: 208, distance: 8.7
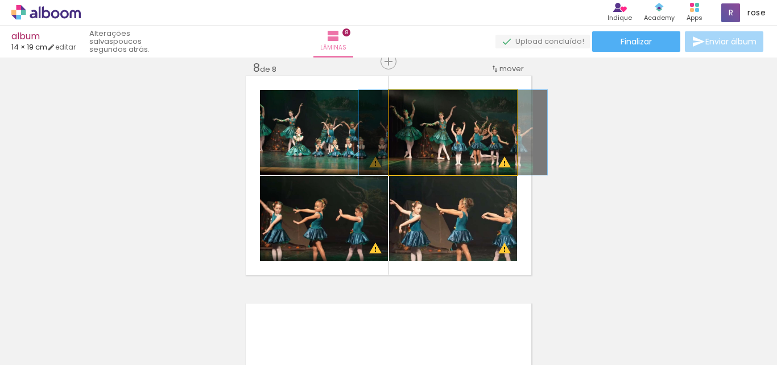
click at [425, 154] on quentale-photo at bounding box center [453, 132] width 128 height 85
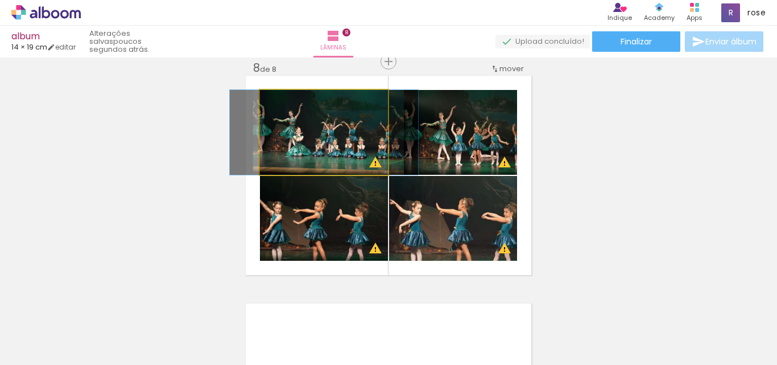
click at [294, 149] on quentale-photo at bounding box center [324, 132] width 128 height 85
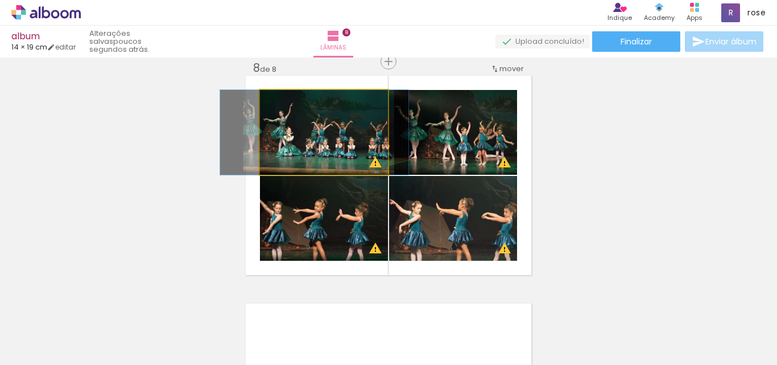
drag, startPoint x: 350, startPoint y: 152, endPoint x: 340, endPoint y: 150, distance: 9.9
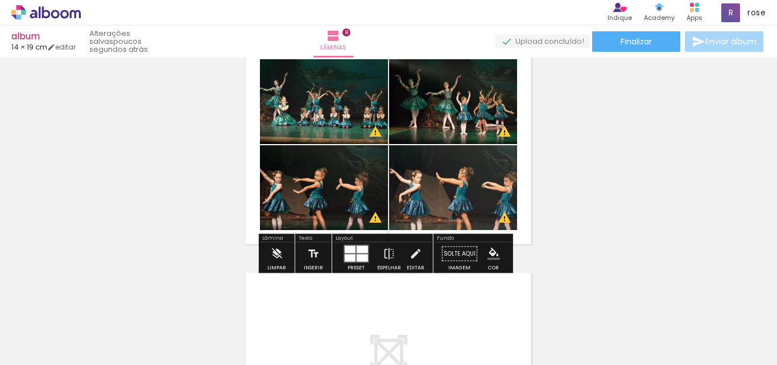
scroll to position [1664, 0]
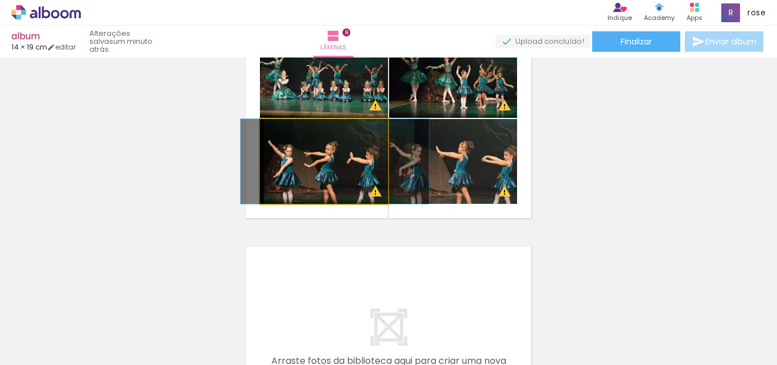
drag, startPoint x: 341, startPoint y: 189, endPoint x: 352, endPoint y: 178, distance: 15.3
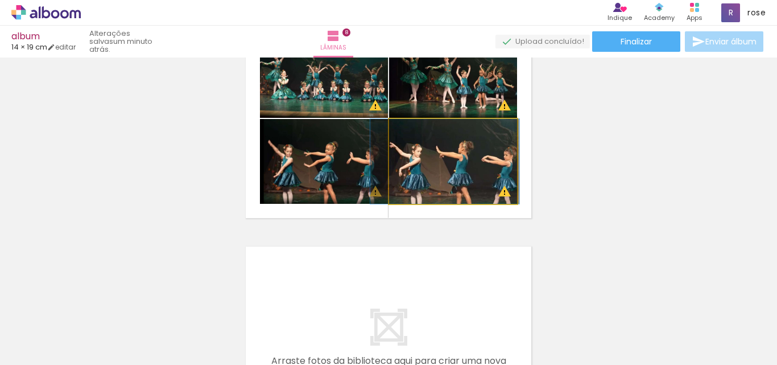
click at [444, 183] on quentale-photo at bounding box center [453, 161] width 128 height 85
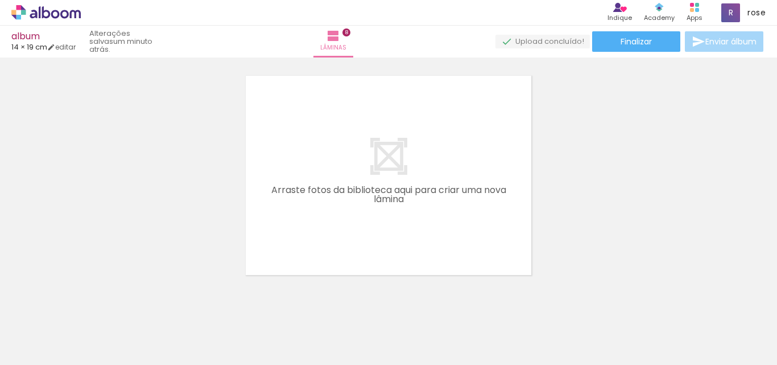
scroll to position [0, 1106]
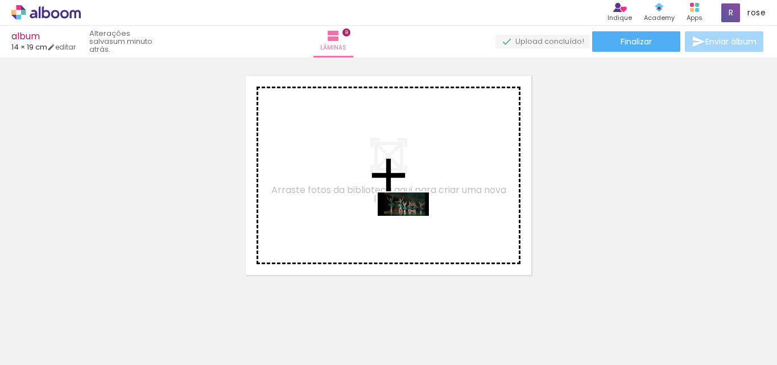
drag, startPoint x: 477, startPoint y: 327, endPoint x: 412, endPoint y: 226, distance: 119.3
click at [412, 226] on quentale-workspace at bounding box center [388, 182] width 777 height 365
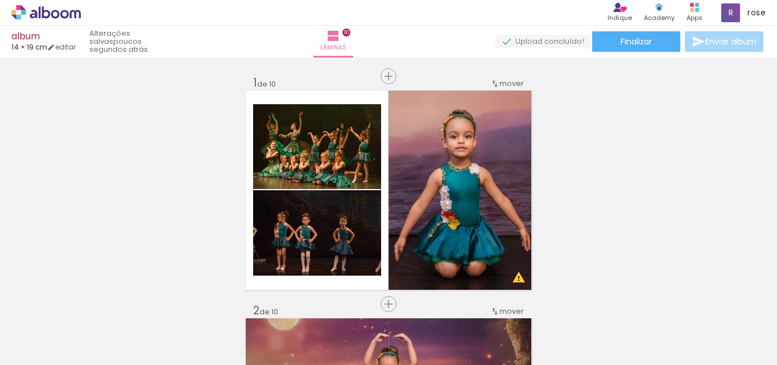
scroll to position [228, 0]
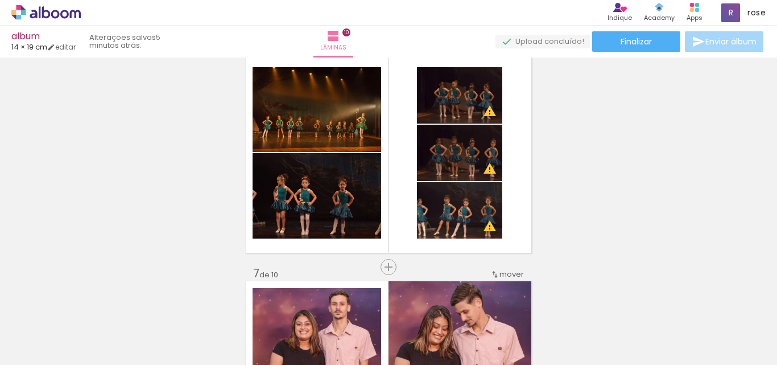
scroll to position [1195, 0]
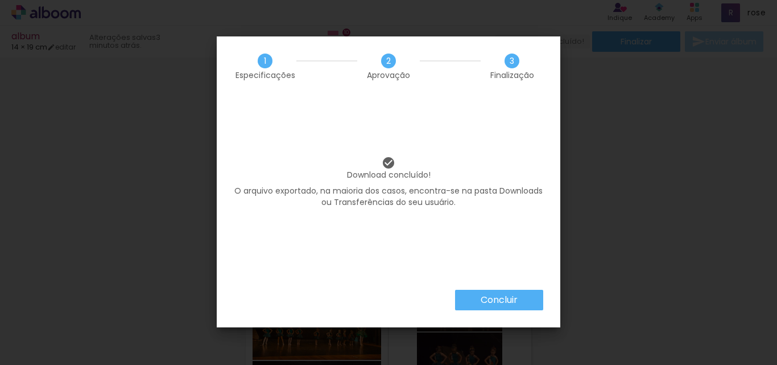
scroll to position [228, 0]
click at [0, 0] on slot "Concluir" at bounding box center [0, 0] width 0 height 0
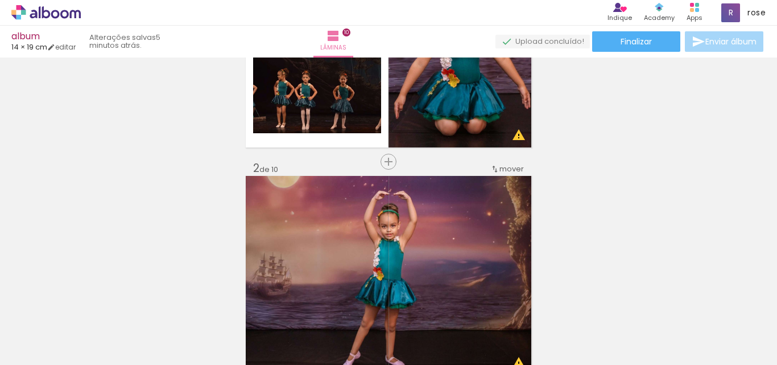
scroll to position [171, 0]
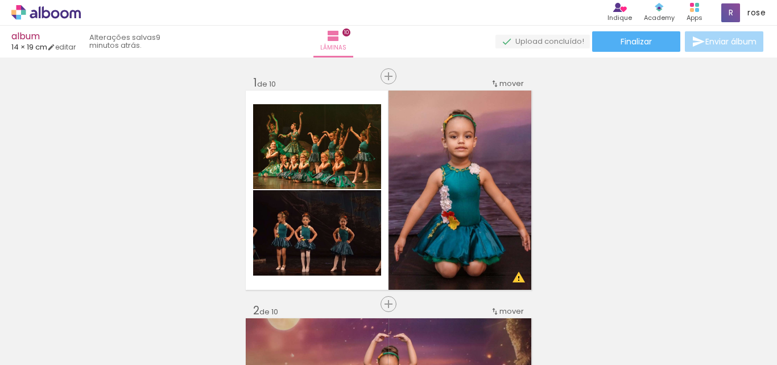
scroll to position [228, 0]
